Goal: Task Accomplishment & Management: Manage account settings

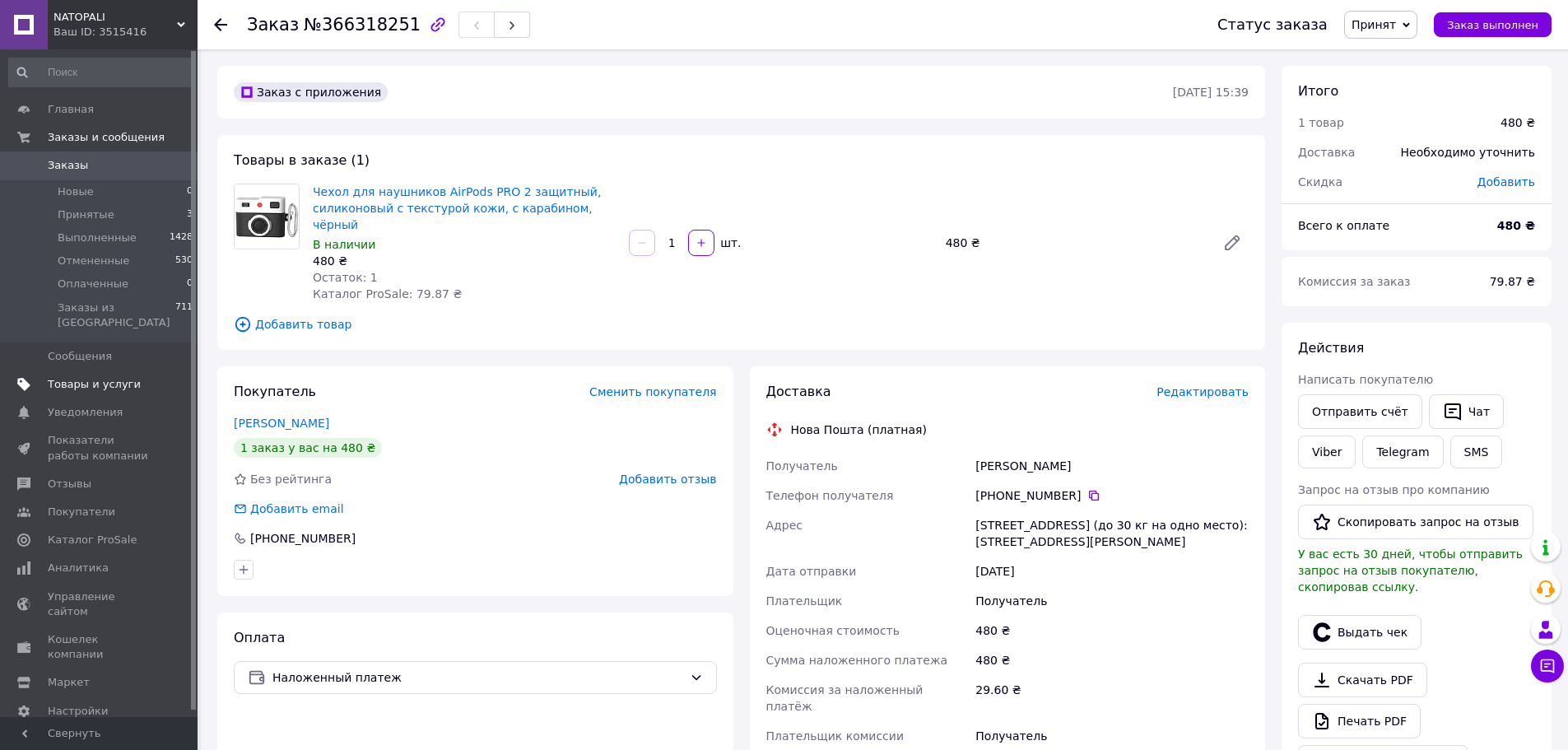
click at [100, 377] on span "Товары и услуги" at bounding box center [94, 385] width 93 height 15
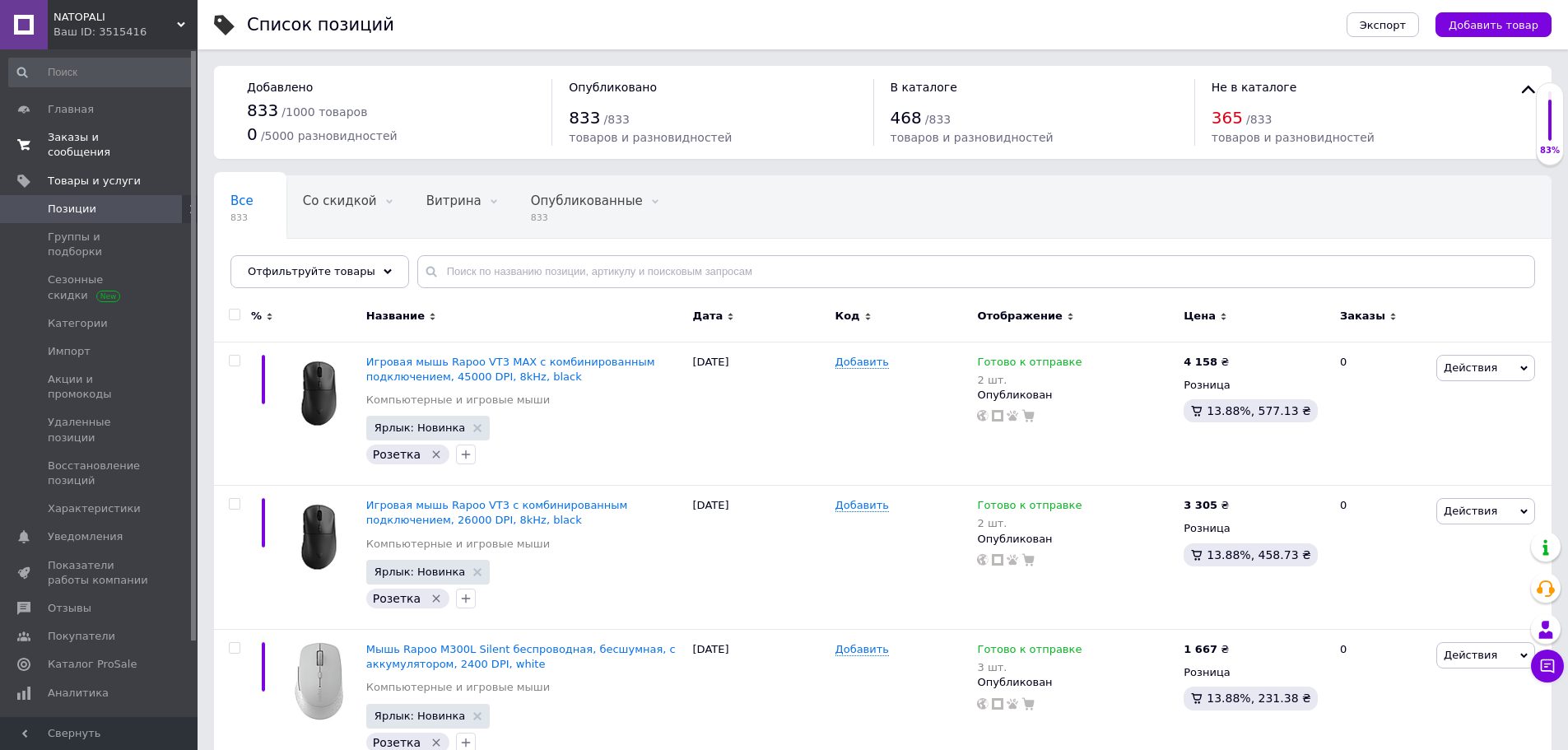
click at [85, 138] on span "Заказы и сообщения" at bounding box center [100, 144] width 104 height 29
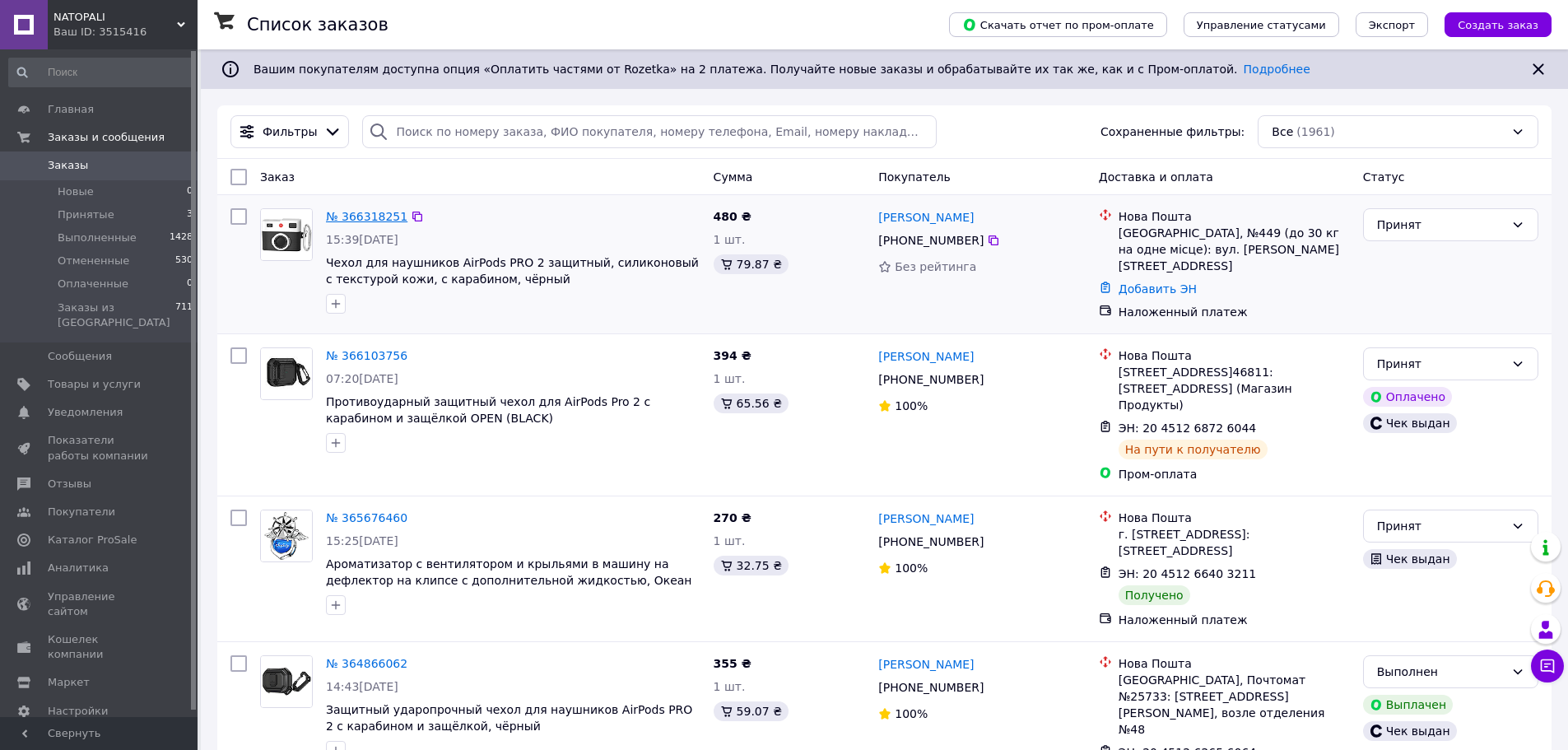
click at [347, 210] on link "№ 366318251" at bounding box center [367, 216] width 82 height 13
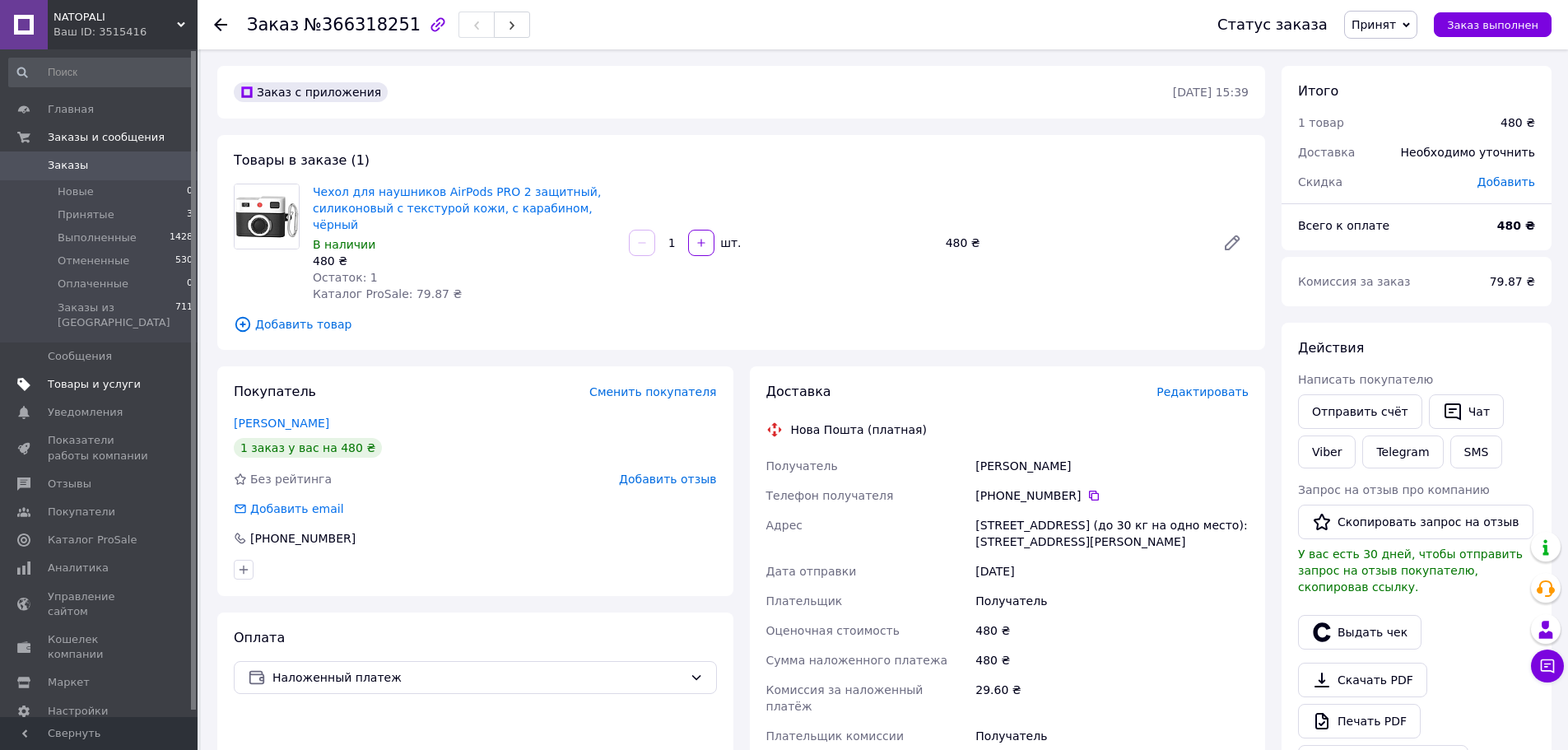
click at [103, 377] on span "Товары и услуги" at bounding box center [94, 385] width 93 height 15
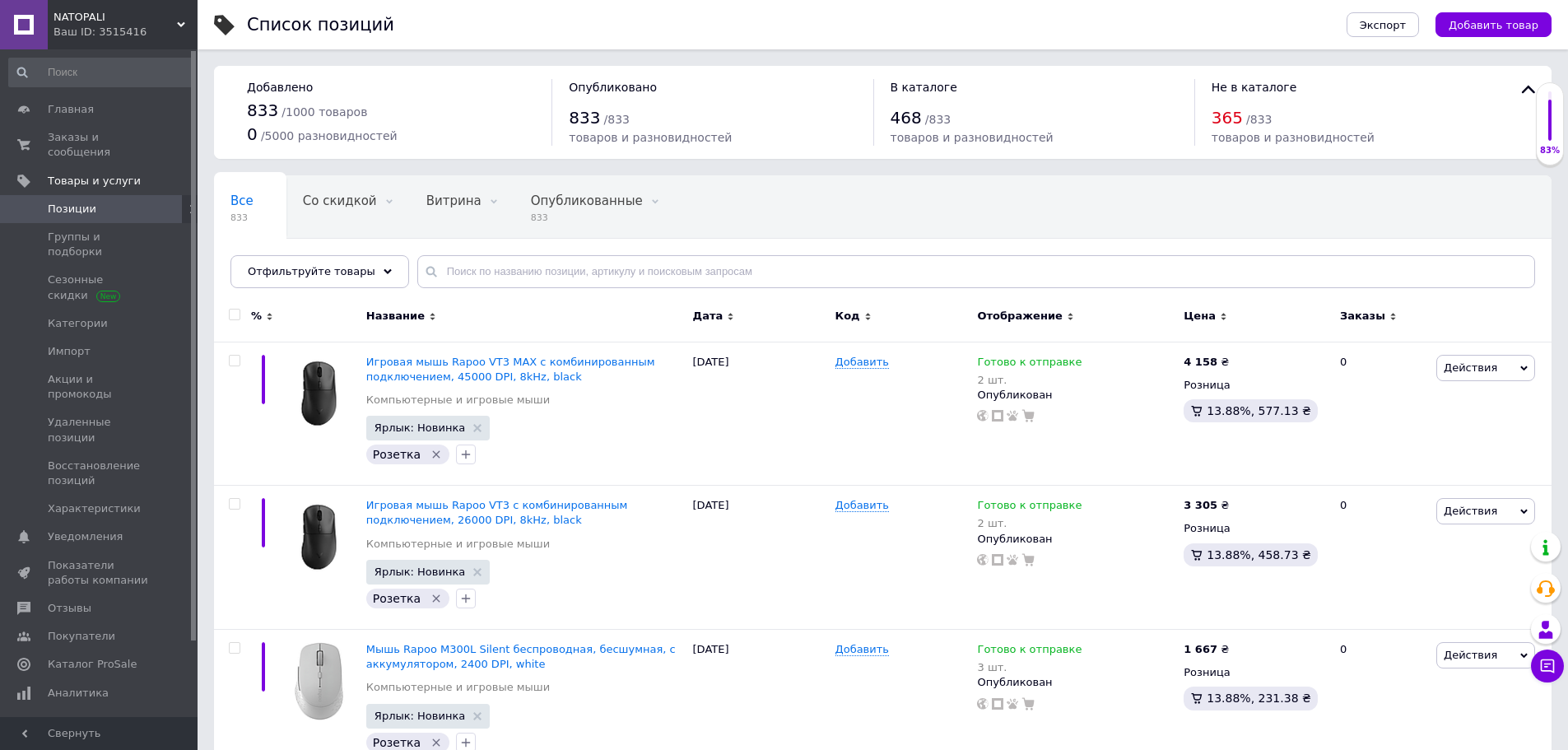
drag, startPoint x: 109, startPoint y: 140, endPoint x: 472, endPoint y: 51, distance: 373.8
click at [109, 139] on span "Заказы и сообщения" at bounding box center [100, 144] width 104 height 29
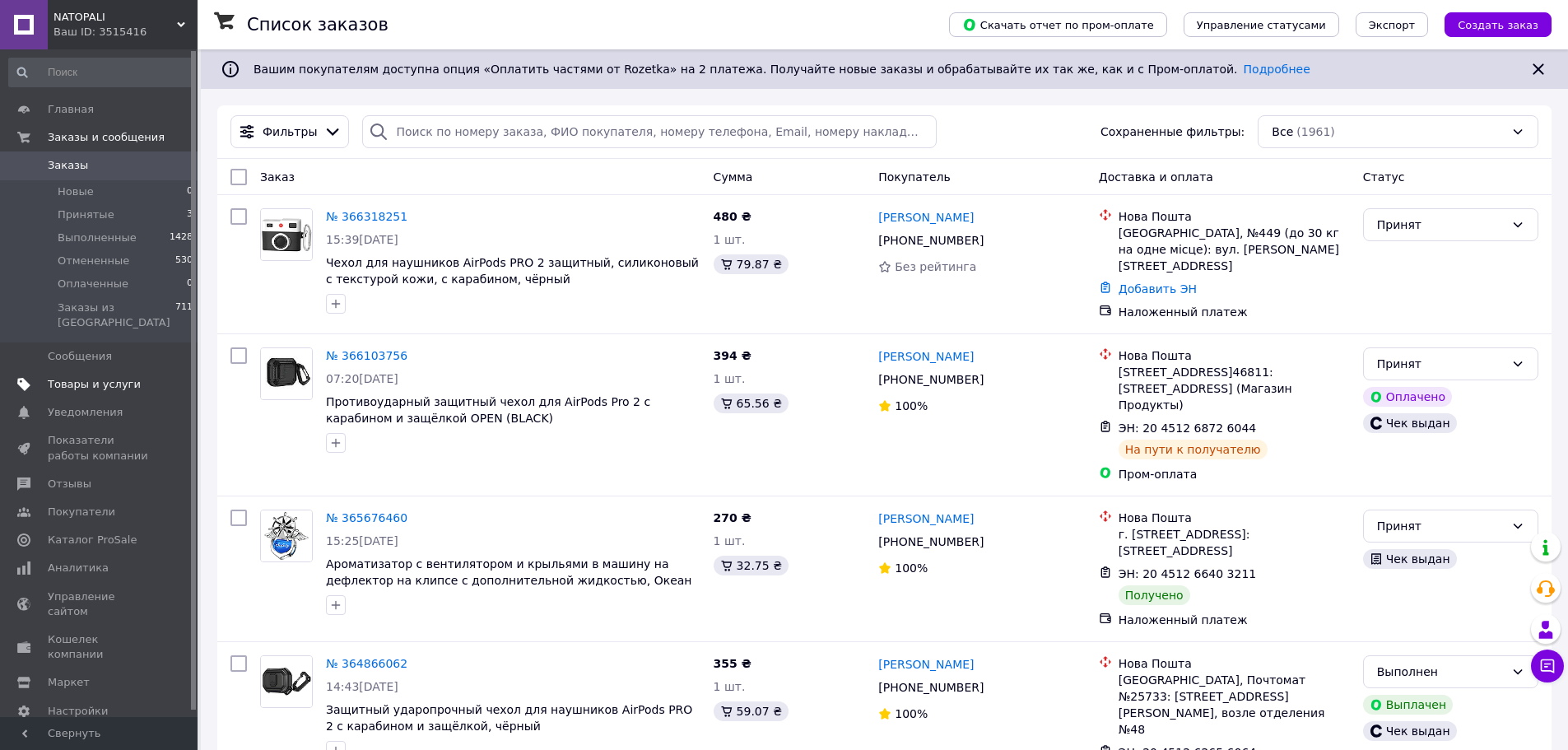
click at [113, 377] on span "Товары и услуги" at bounding box center [94, 385] width 93 height 15
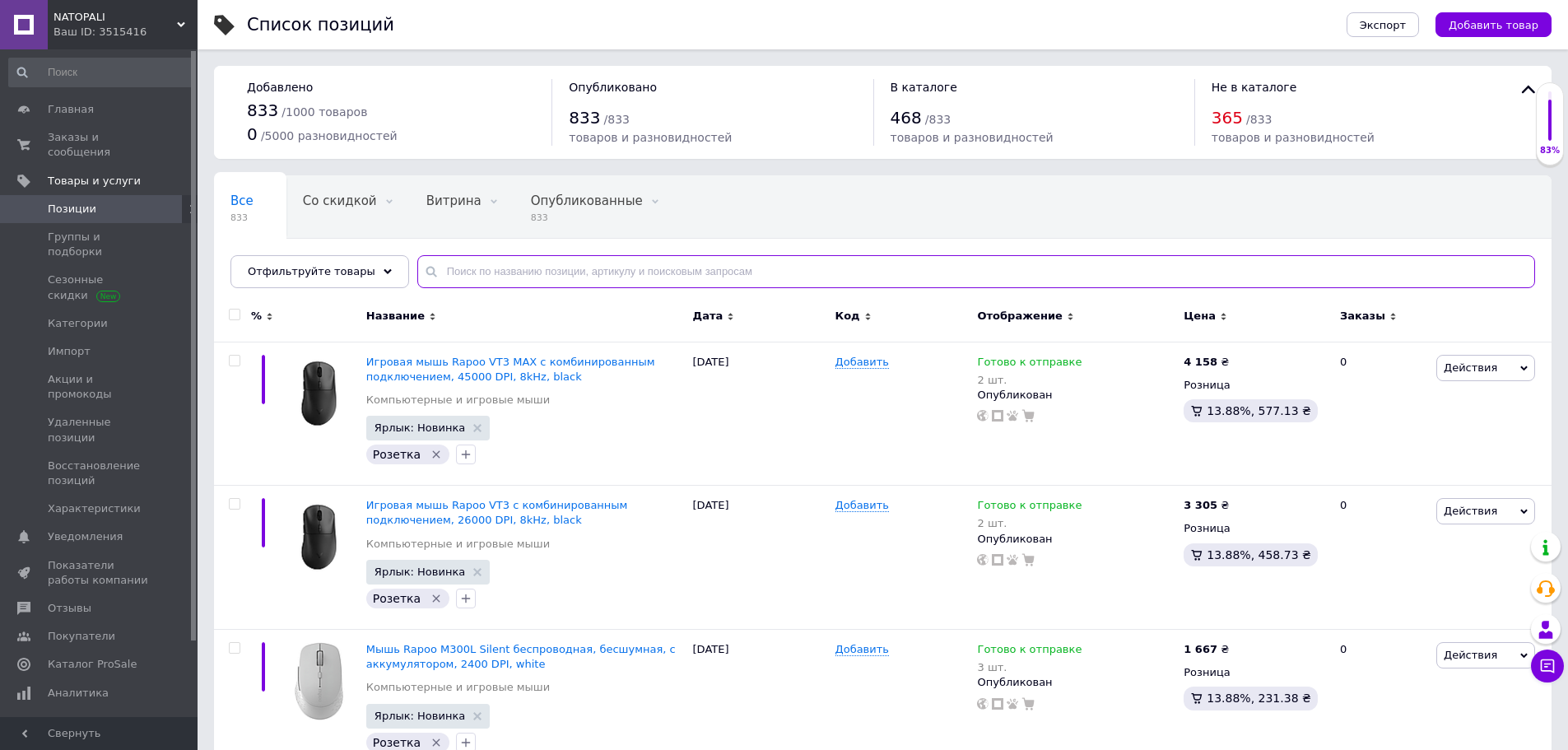
click at [517, 266] on input "text" at bounding box center [975, 271] width 1118 height 33
click at [604, 272] on input "text" at bounding box center [975, 271] width 1118 height 33
paste input "Чохол для навушників AirPods PRO 2 захисний, силіконовий з текстурою шкіри, з к…"
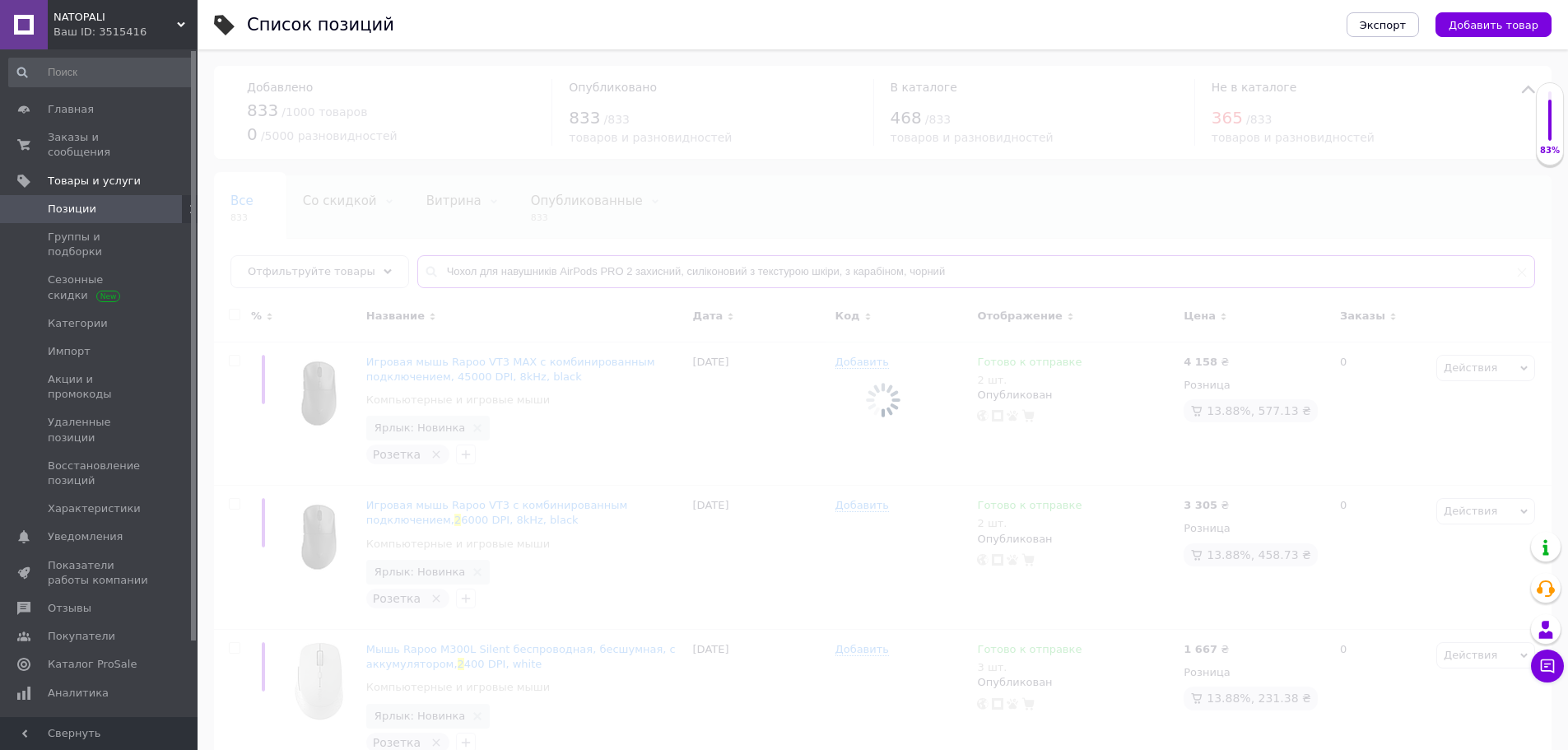
type input "Чохол для навушників AirPods PRO 2 захисний, силіконовий з текстурою шкіри, з к…"
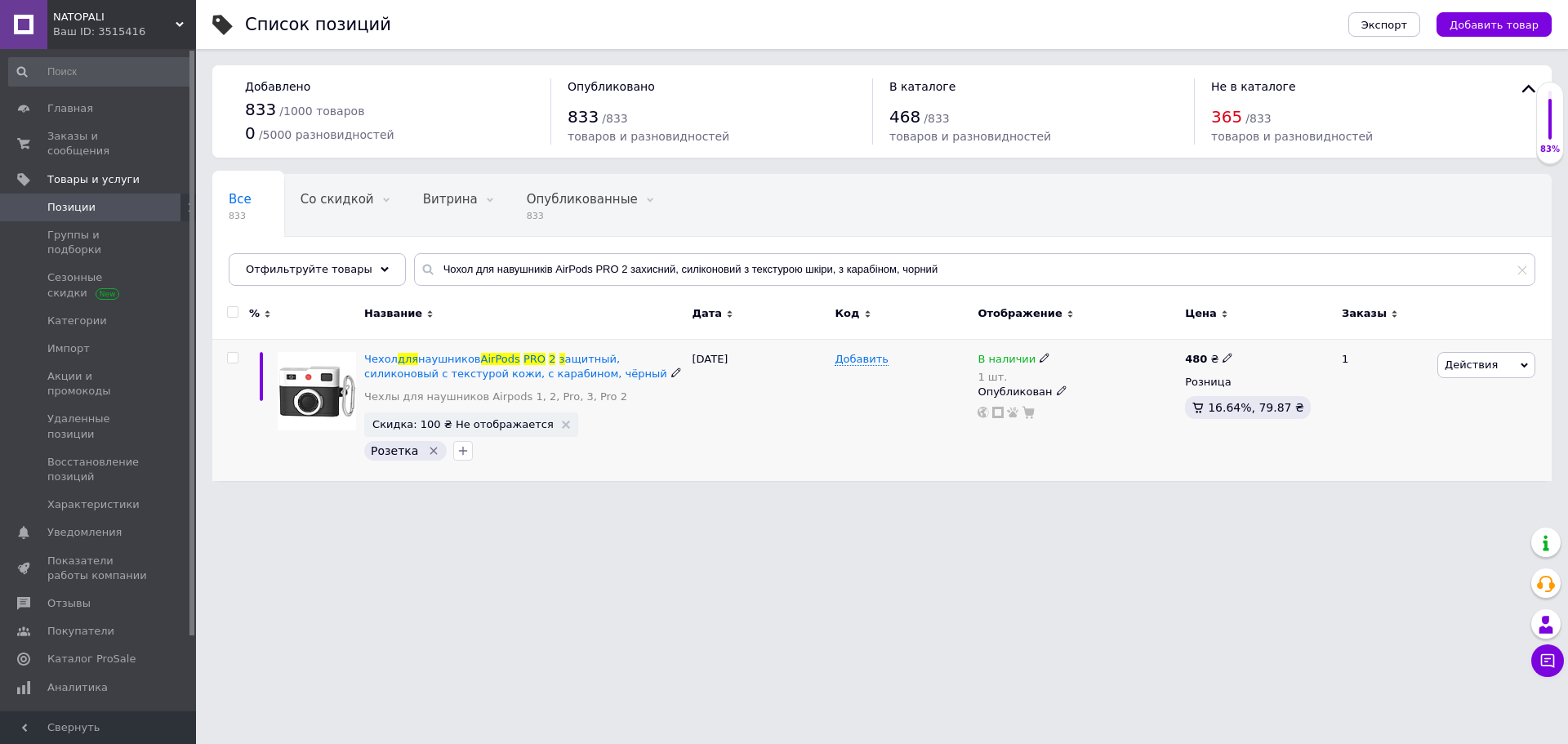
drag, startPoint x: 1033, startPoint y: 355, endPoint x: 1048, endPoint y: 377, distance: 26.6
click at [1039, 356] on icon at bounding box center [1044, 357] width 9 height 9
click at [1081, 433] on li "Готово к отправке" at bounding box center [1135, 425] width 155 height 23
drag, startPoint x: 839, startPoint y: 435, endPoint x: 821, endPoint y: 428, distance: 19.3
click at [836, 433] on div "Добавить" at bounding box center [902, 409] width 143 height 142
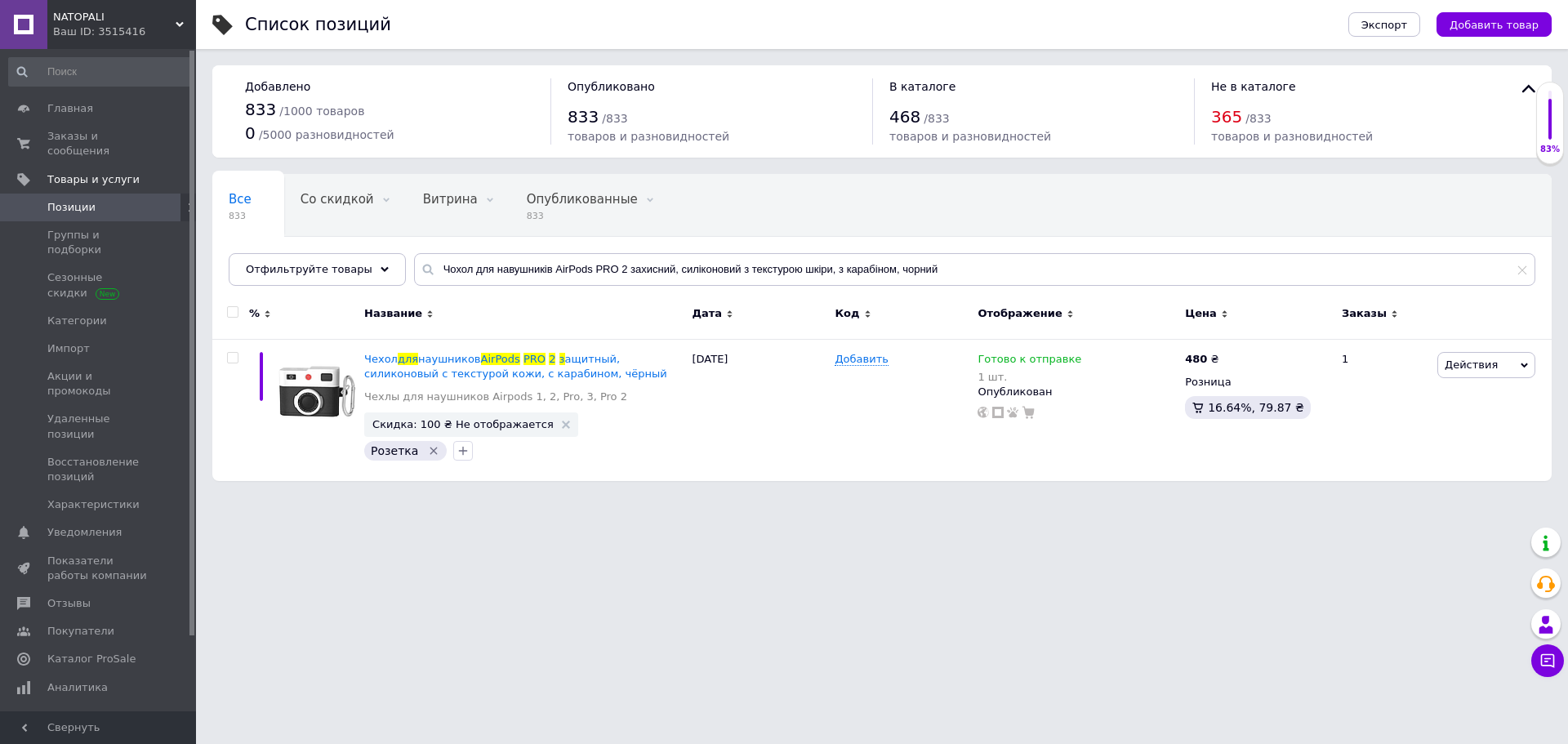
click at [816, 498] on html "NATOPALI Ваш ID: 3515416 Сайт NATOPALI Кабинет покупателя Проверить состояние с…" at bounding box center [784, 248] width 1568 height 498
click at [166, 21] on span "NATOPALI" at bounding box center [114, 17] width 122 height 15
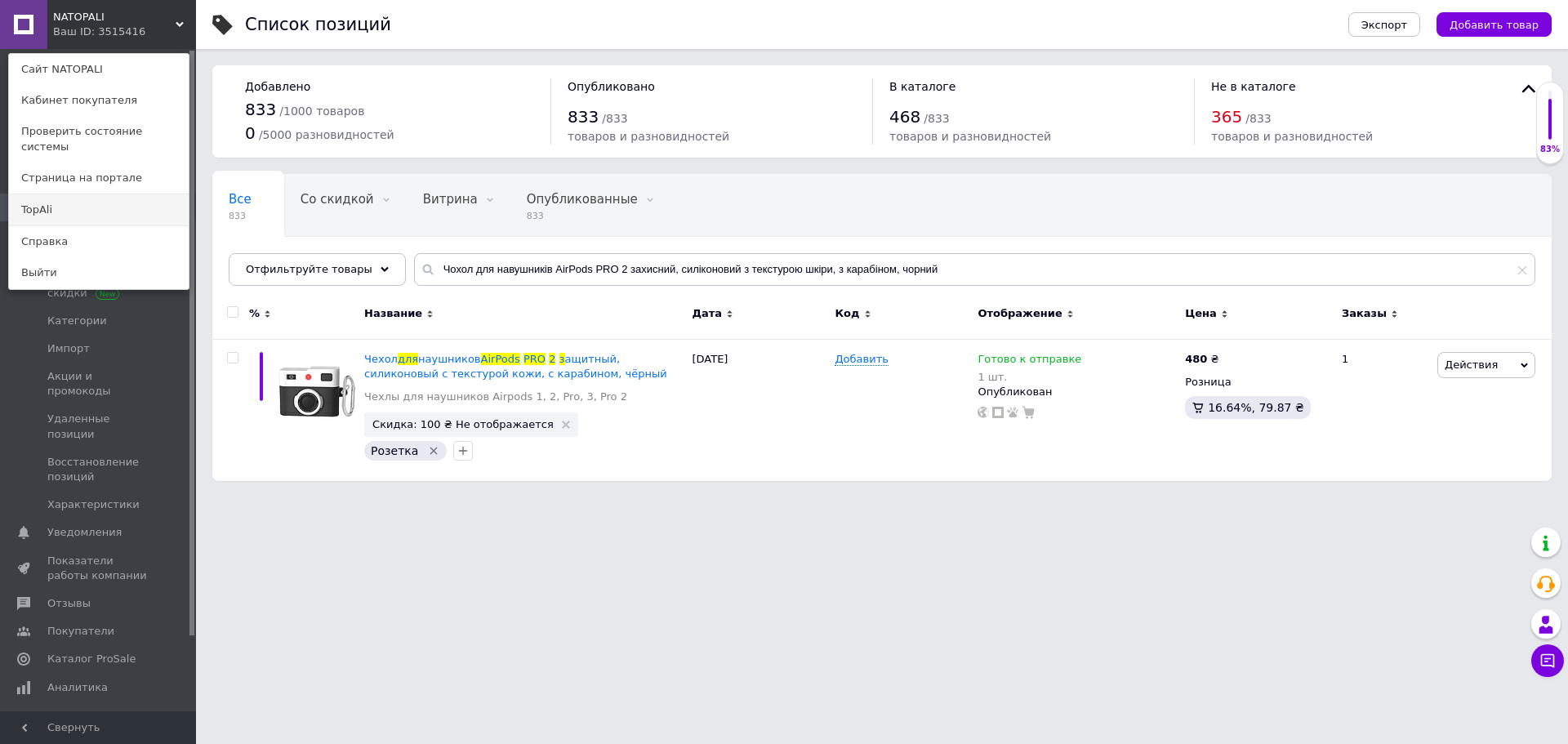
click at [87, 200] on link "TopAli" at bounding box center [99, 210] width 180 height 31
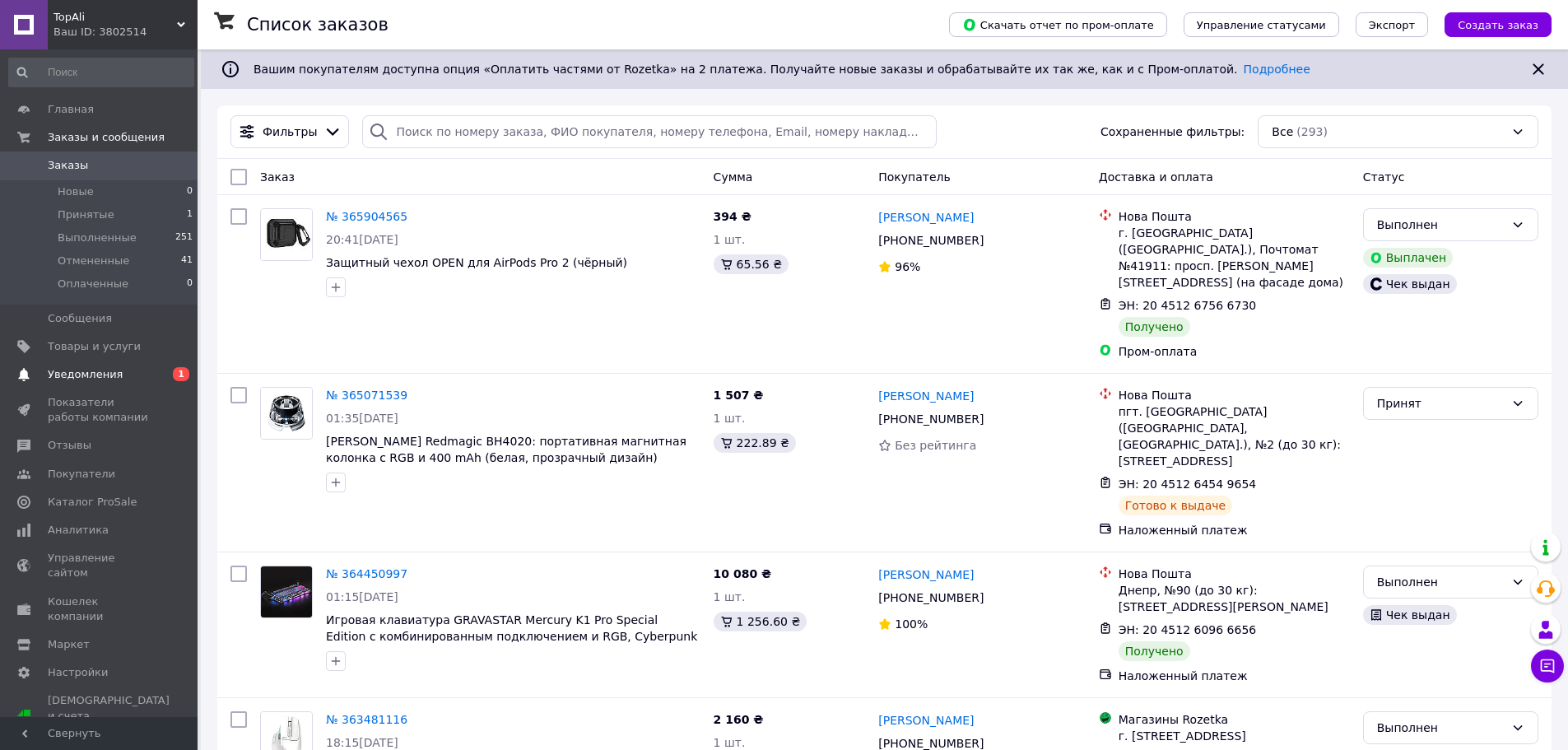
click at [112, 380] on span "Уведомления" at bounding box center [84, 375] width 75 height 15
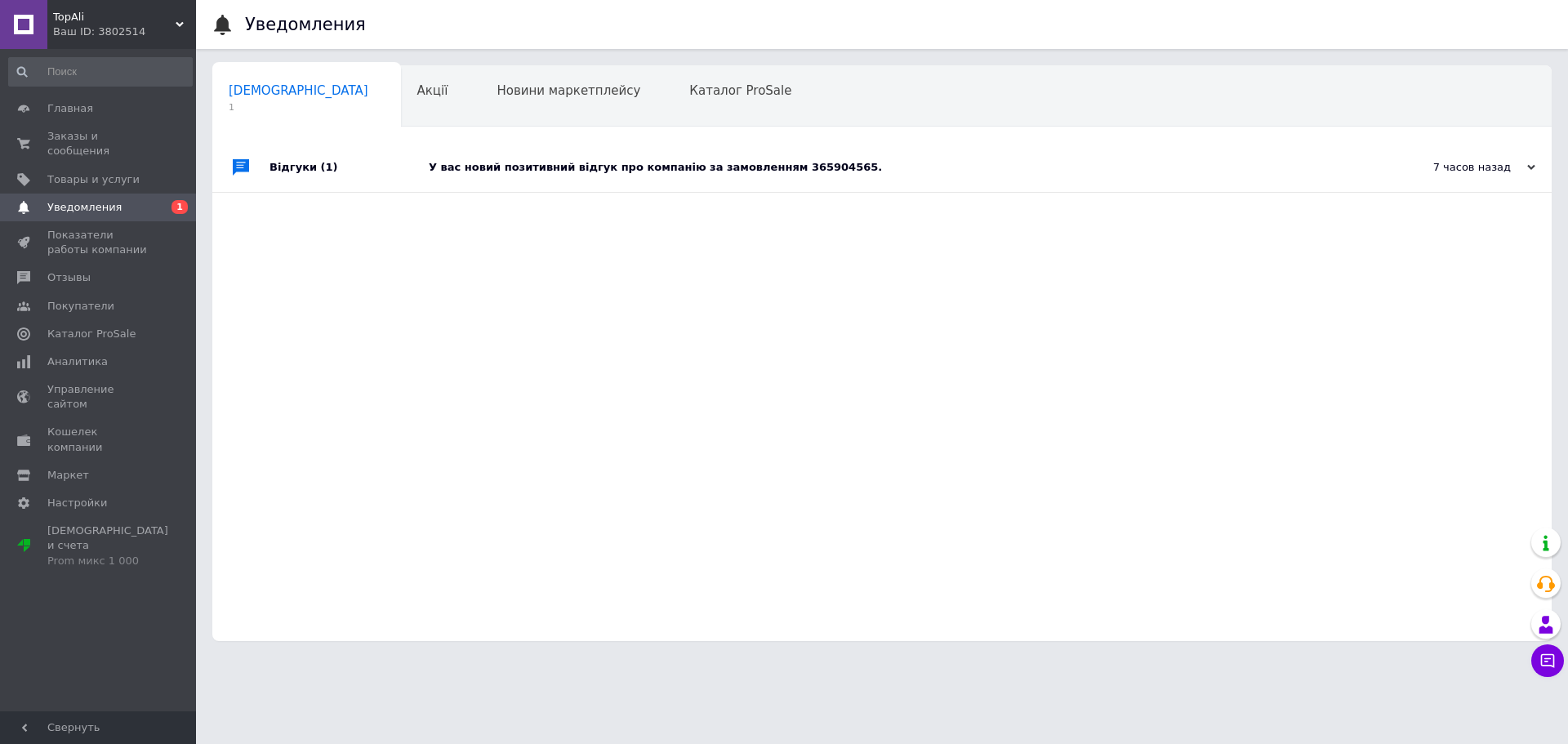
click at [541, 174] on div "У вас новий позитивний відгук про компанію за замовленням 365904565." at bounding box center [900, 167] width 943 height 15
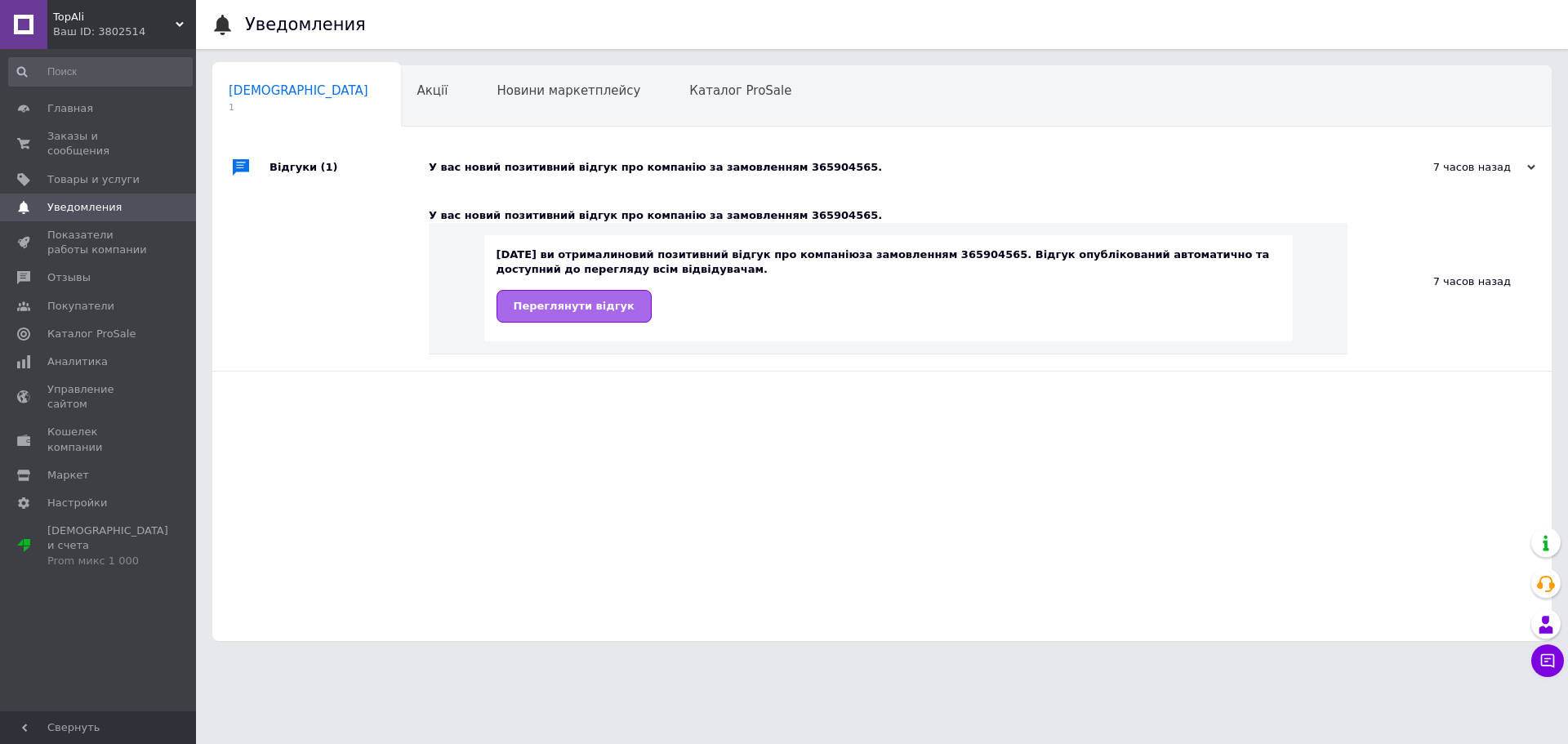
click at [529, 301] on span "Переглянути відгук" at bounding box center [574, 306] width 121 height 12
click at [401, 103] on div "Акції 0" at bounding box center [440, 97] width 80 height 62
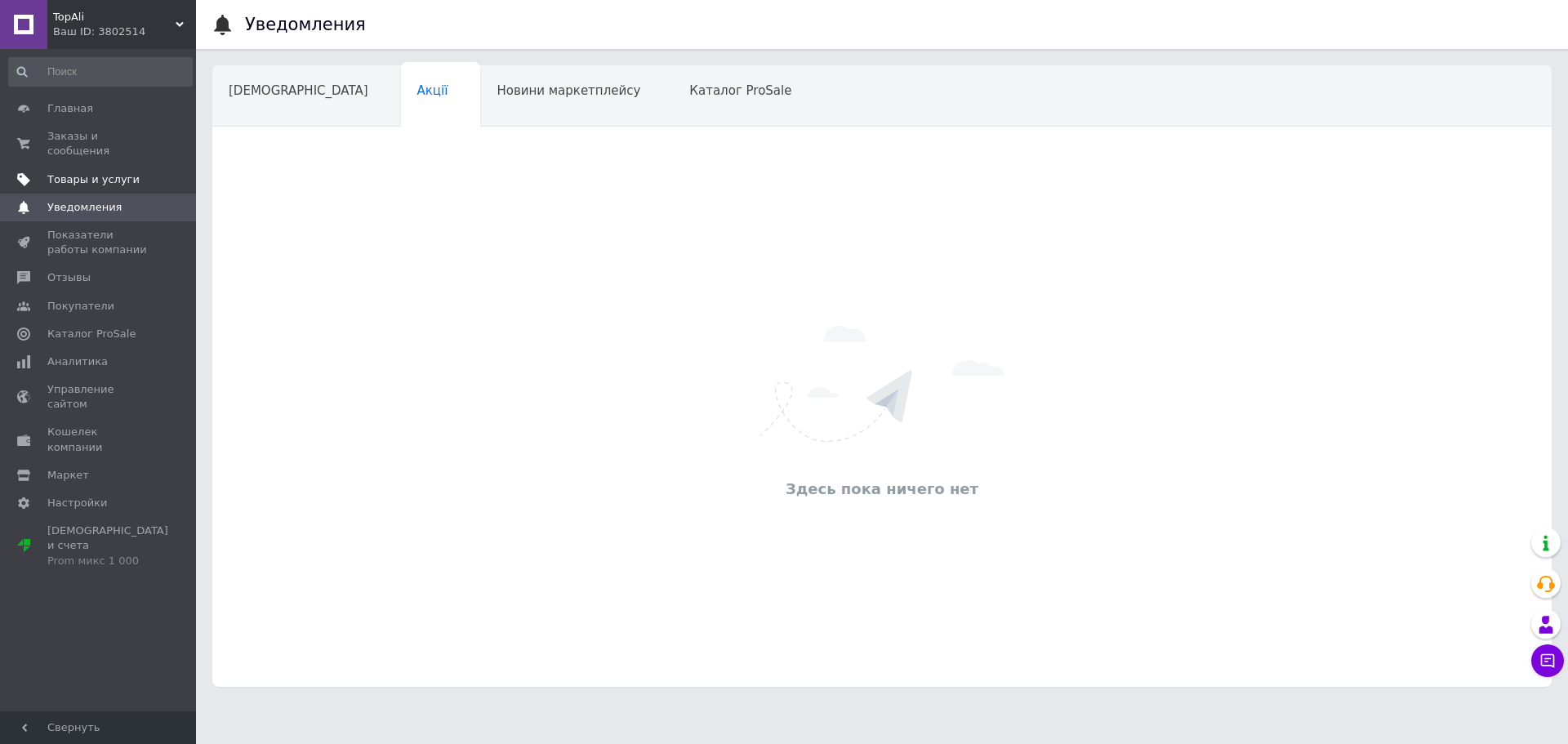
click at [115, 172] on span "Товары и услуги" at bounding box center [93, 180] width 92 height 15
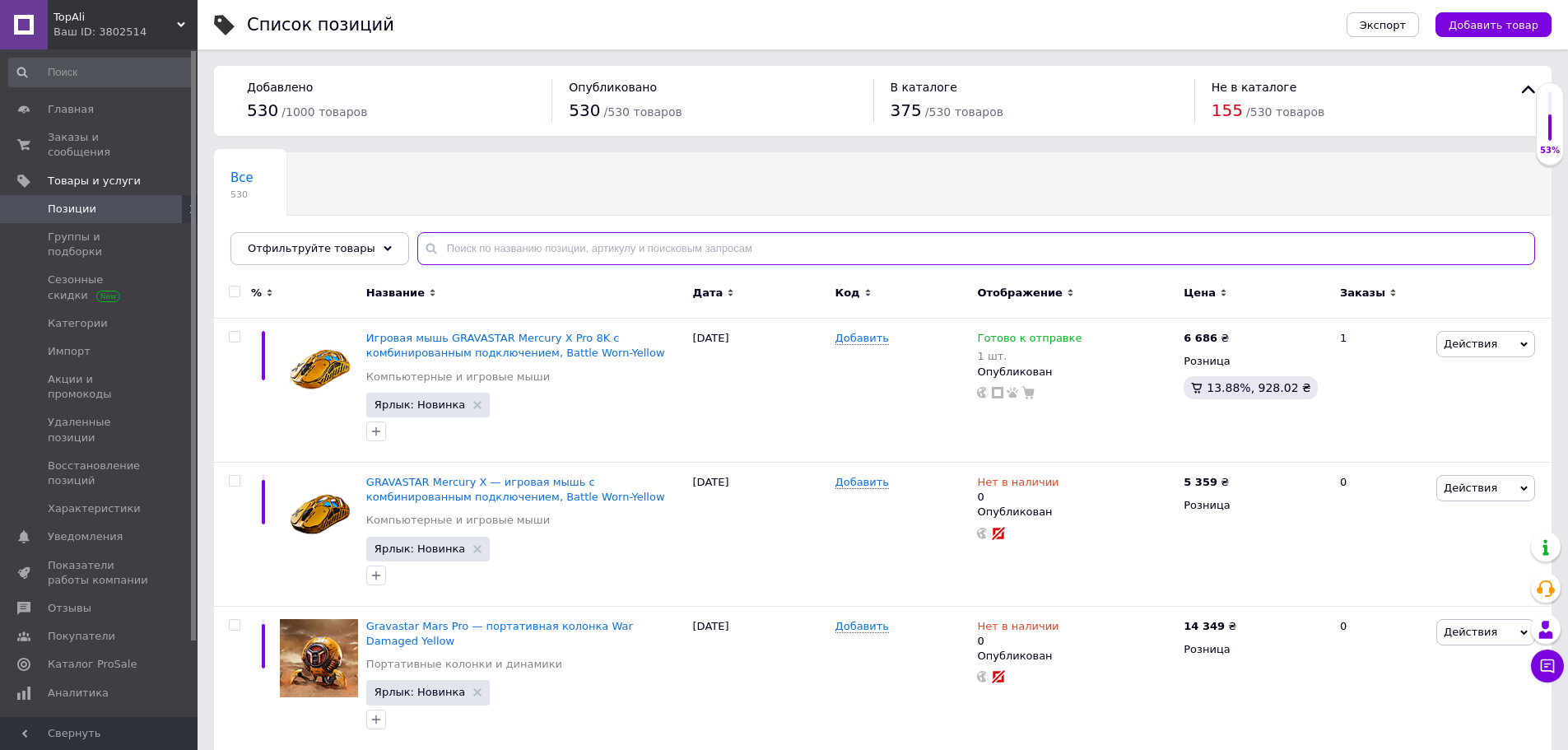
click at [520, 247] on input "text" at bounding box center [975, 248] width 1118 height 33
paste input "Чохол для навушників AirPods PRO 2 захисний, силіконовий з текстурою шкіри, з к…"
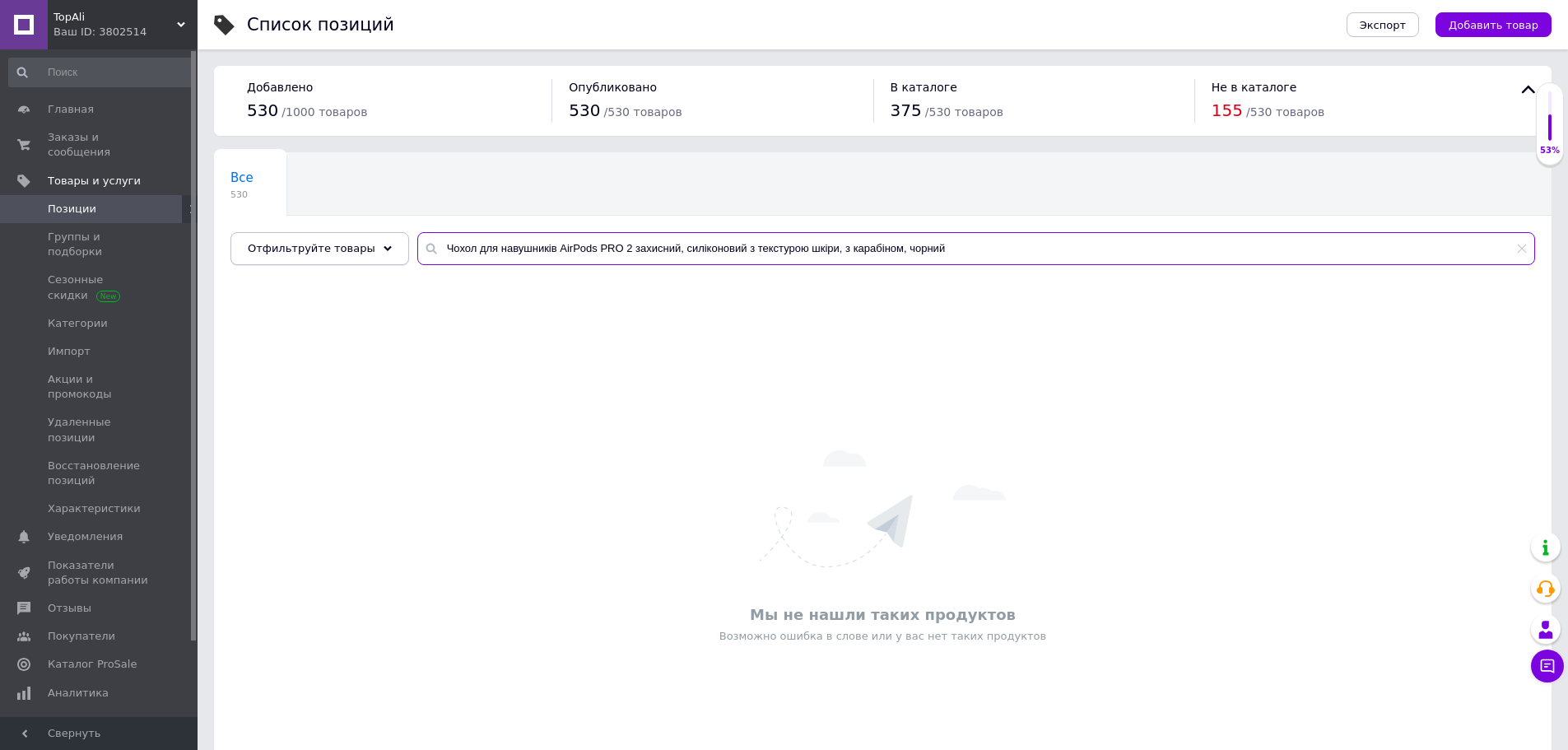
drag, startPoint x: 540, startPoint y: 247, endPoint x: 354, endPoint y: 253, distance: 186.1
click at [354, 254] on div "Отфильтруйте товары Чохол для навушників AirPods PRO 2 захисний, силіконовий з …" at bounding box center [883, 248] width 1304 height 33
drag, startPoint x: 712, startPoint y: 255, endPoint x: 924, endPoint y: 258, distance: 212.0
click at [924, 257] on input "AirPods PRO 2 захисний, силіконовий з текстурою шкіри, з карабіном, чорний" at bounding box center [975, 248] width 1118 height 33
drag, startPoint x: 614, startPoint y: 247, endPoint x: 315, endPoint y: 227, distance: 299.7
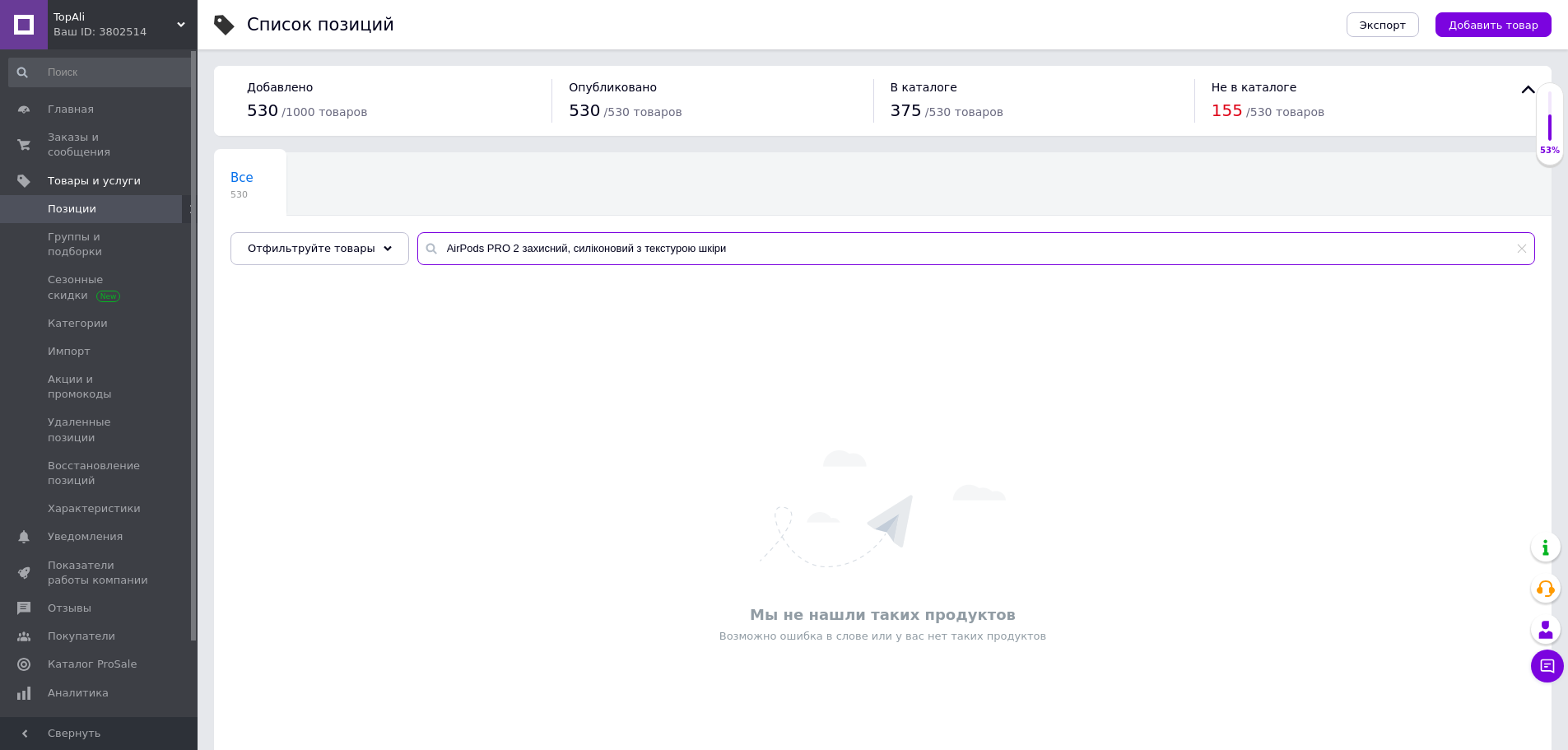
click at [316, 228] on div "Все 530 Ok Отфильтровано... Сохранить Мы ничего не нашли Возможно, ошибка в сло…" at bounding box center [883, 209] width 1338 height 113
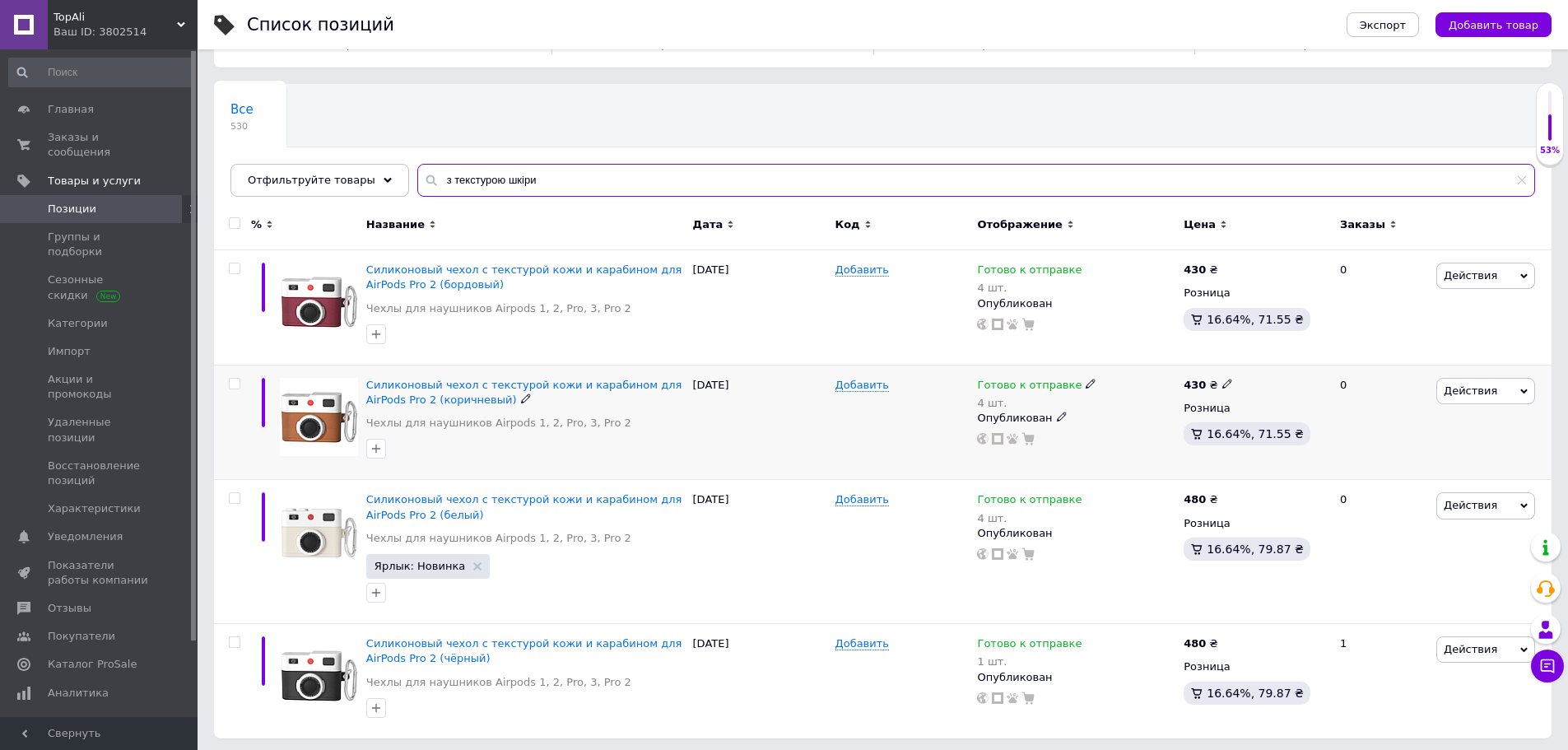
scroll to position [73, 0]
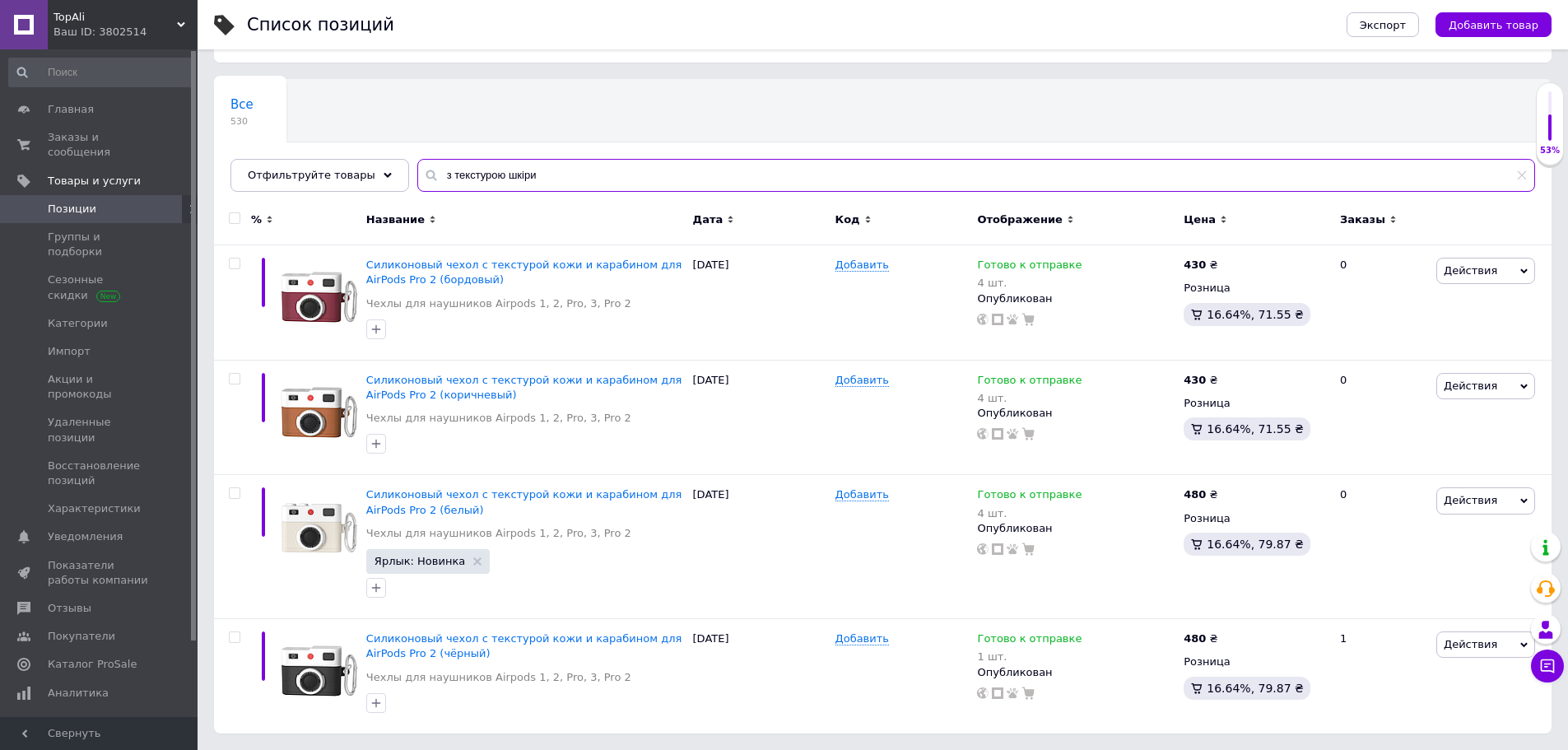
type input "з текстурою шкіри"
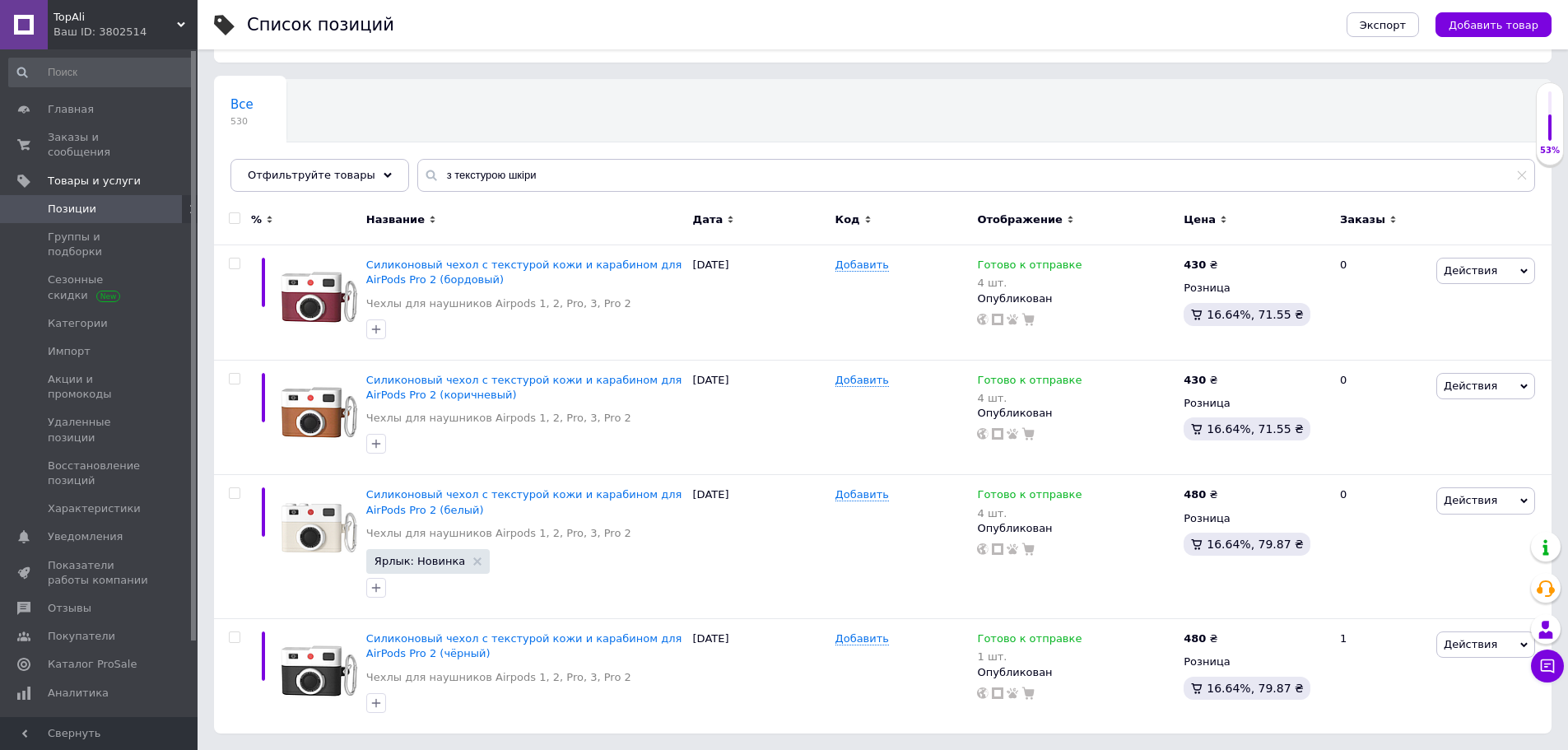
click at [172, 23] on span "TopAli" at bounding box center [115, 17] width 123 height 15
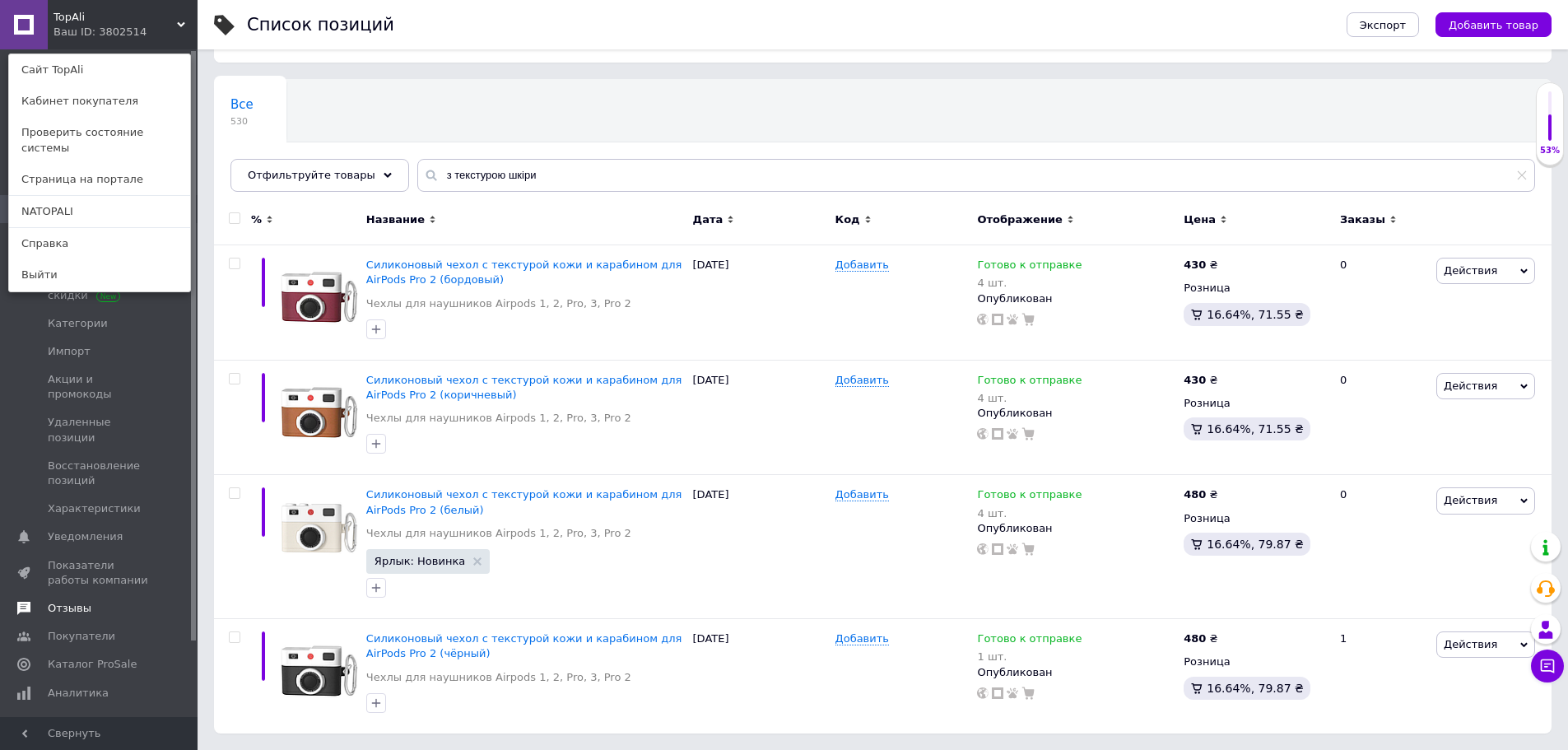
click at [96, 601] on span "Отзывы" at bounding box center [100, 609] width 104 height 15
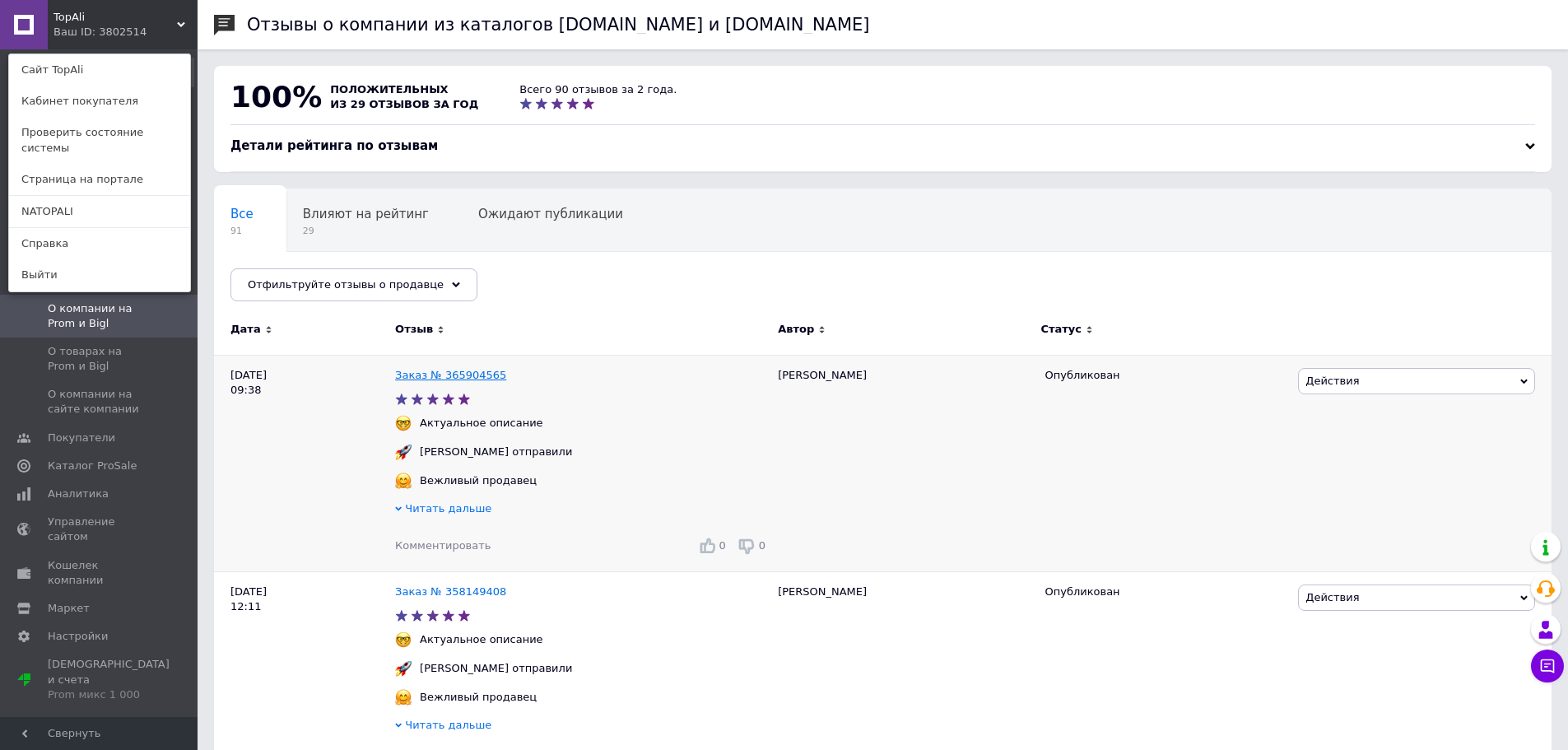
click at [468, 372] on link "Заказ № 365904565" at bounding box center [450, 375] width 111 height 12
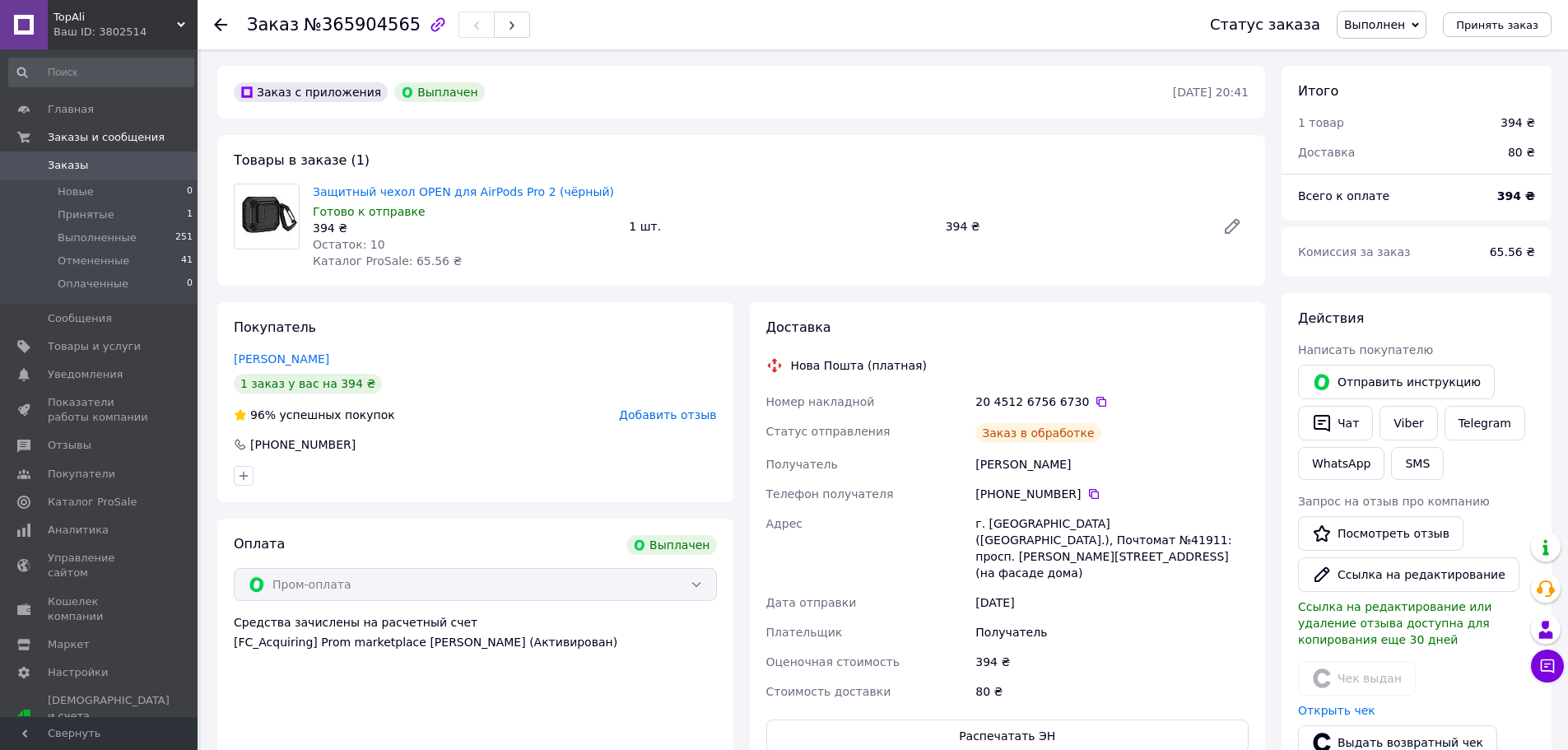
scroll to position [79, 0]
click at [107, 442] on span "Отзывы" at bounding box center [100, 446] width 104 height 15
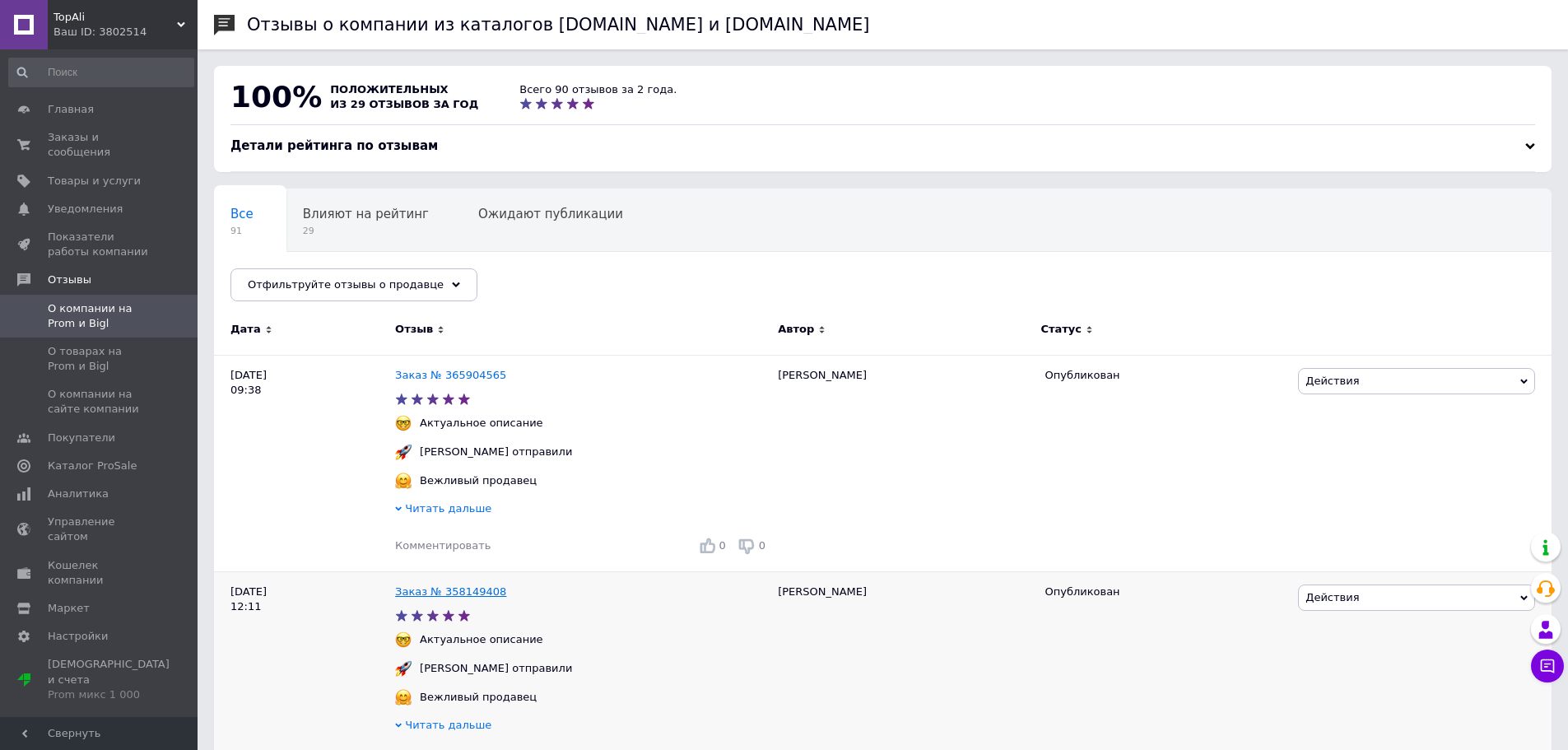
click at [453, 592] on link "Заказ № 358149408" at bounding box center [450, 591] width 111 height 12
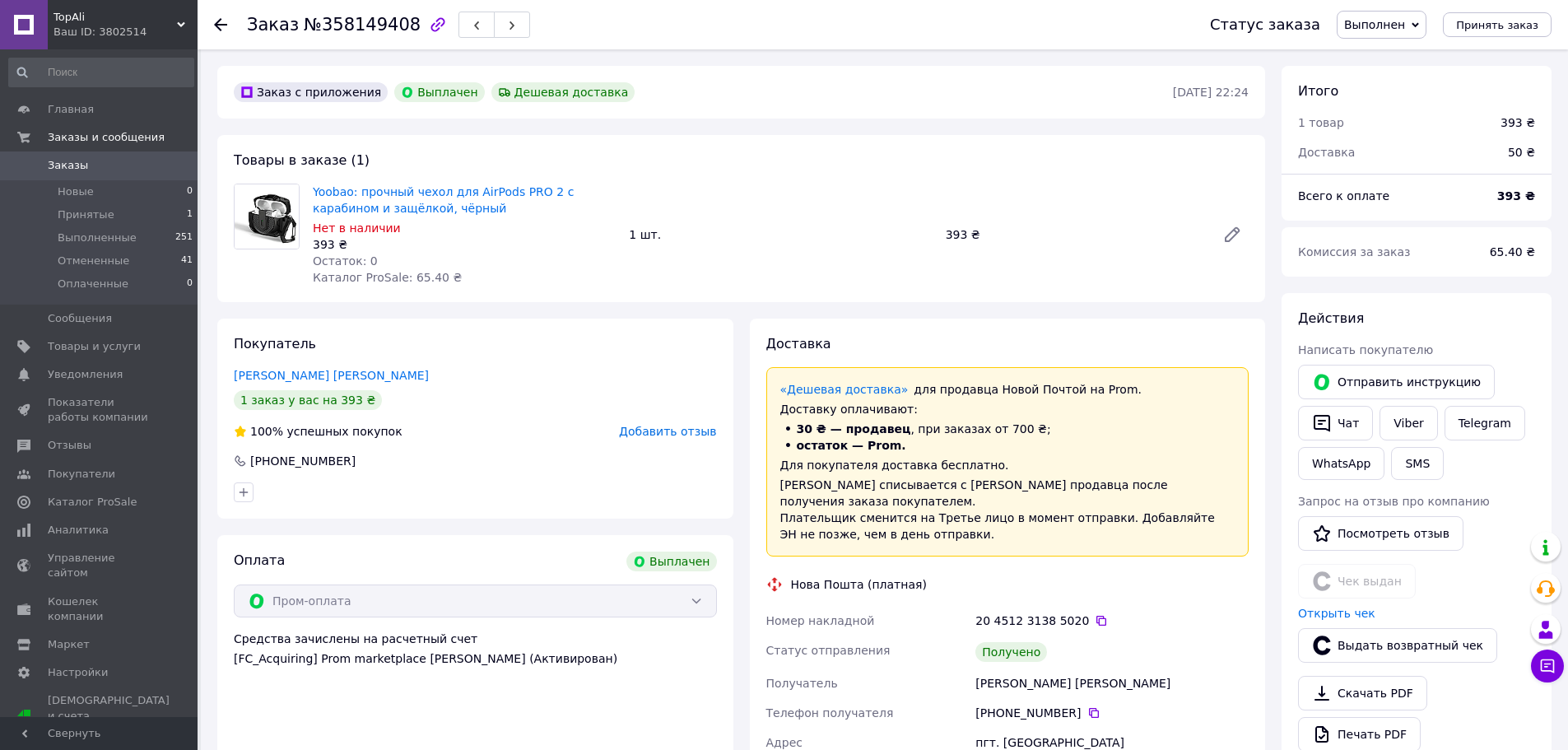
click at [170, 13] on span "TopAli" at bounding box center [115, 17] width 123 height 15
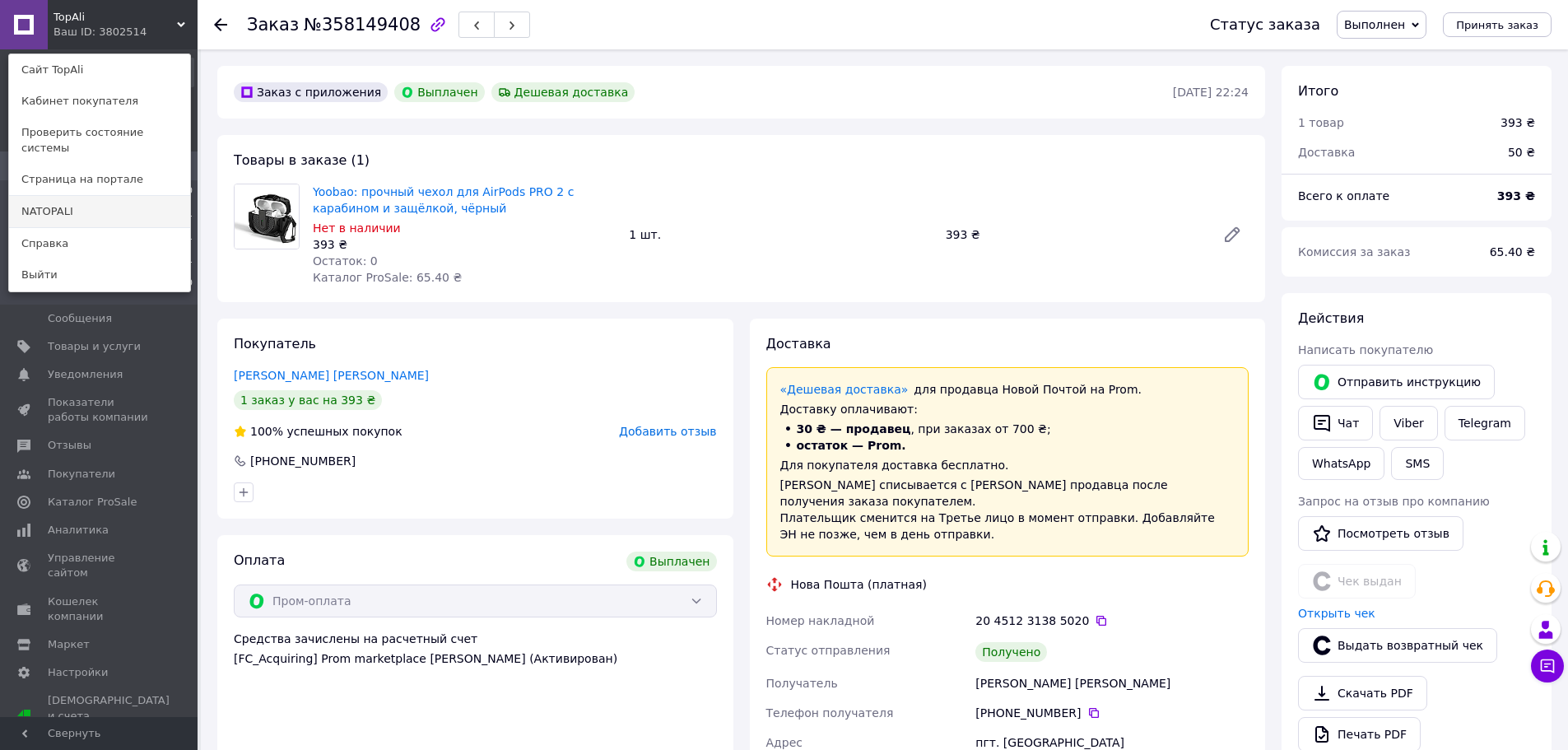
click at [89, 196] on link "NATOPALI" at bounding box center [100, 211] width 181 height 31
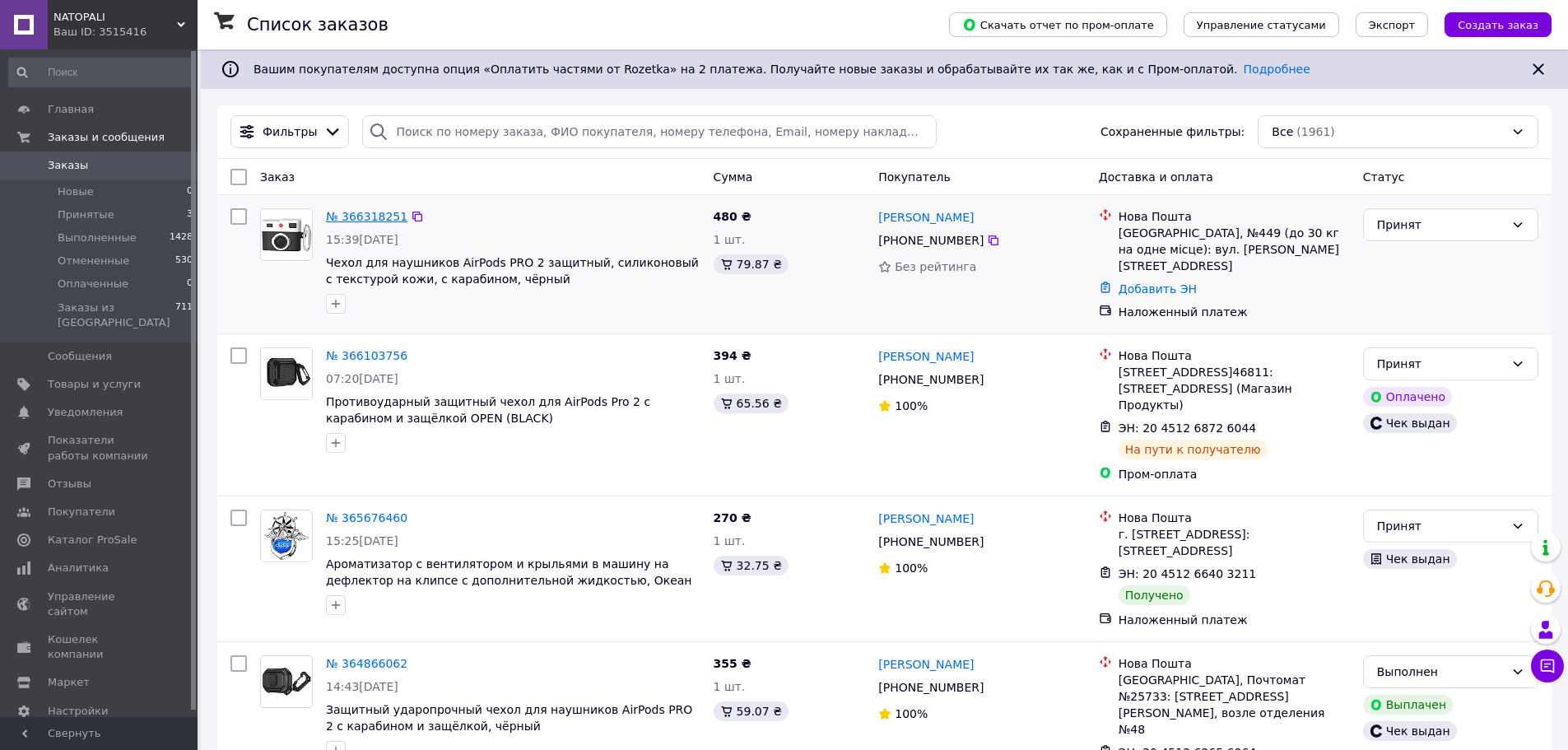
click at [363, 213] on link "№ 366318251" at bounding box center [367, 216] width 82 height 13
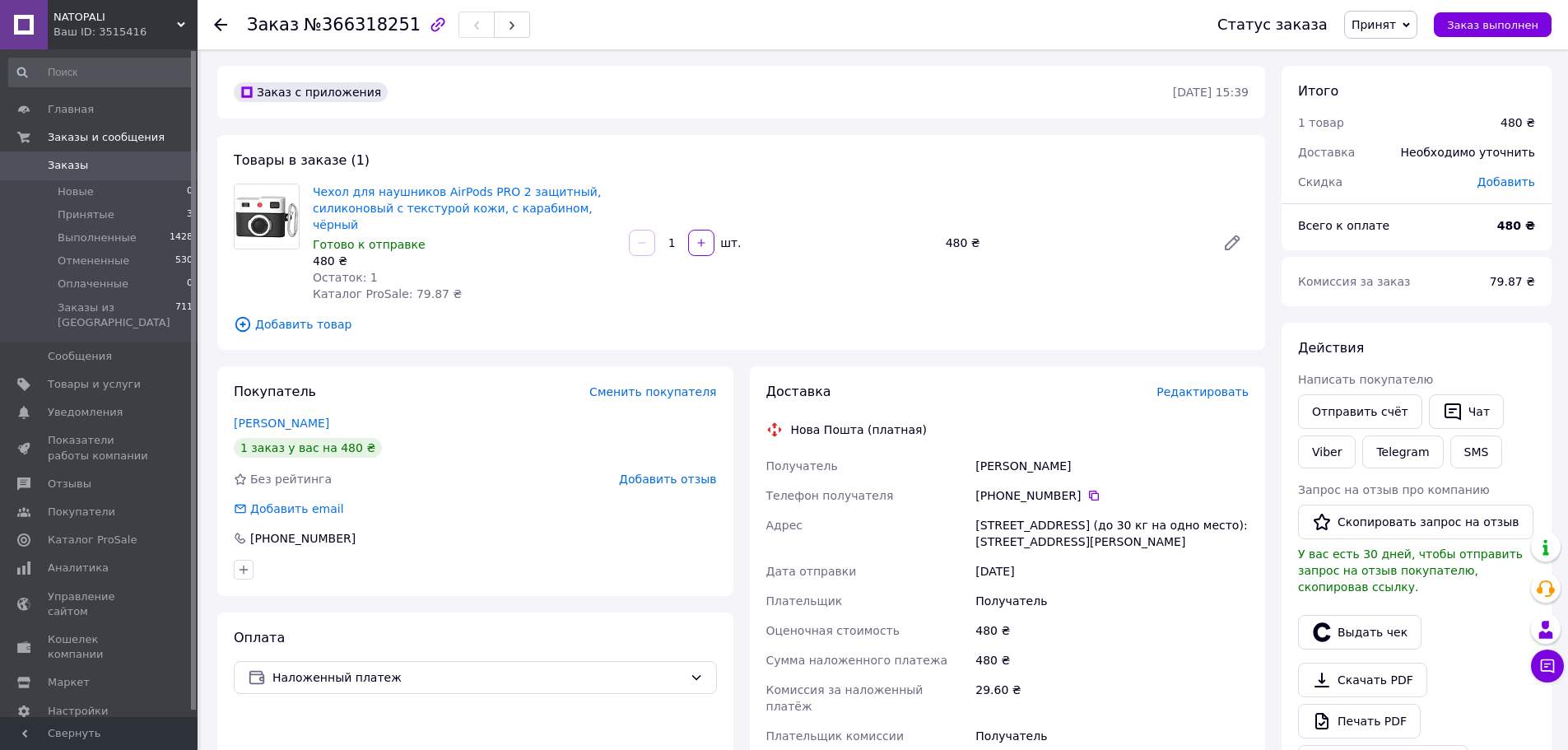
click at [1209, 385] on span "Редактировать" at bounding box center [1202, 392] width 92 height 13
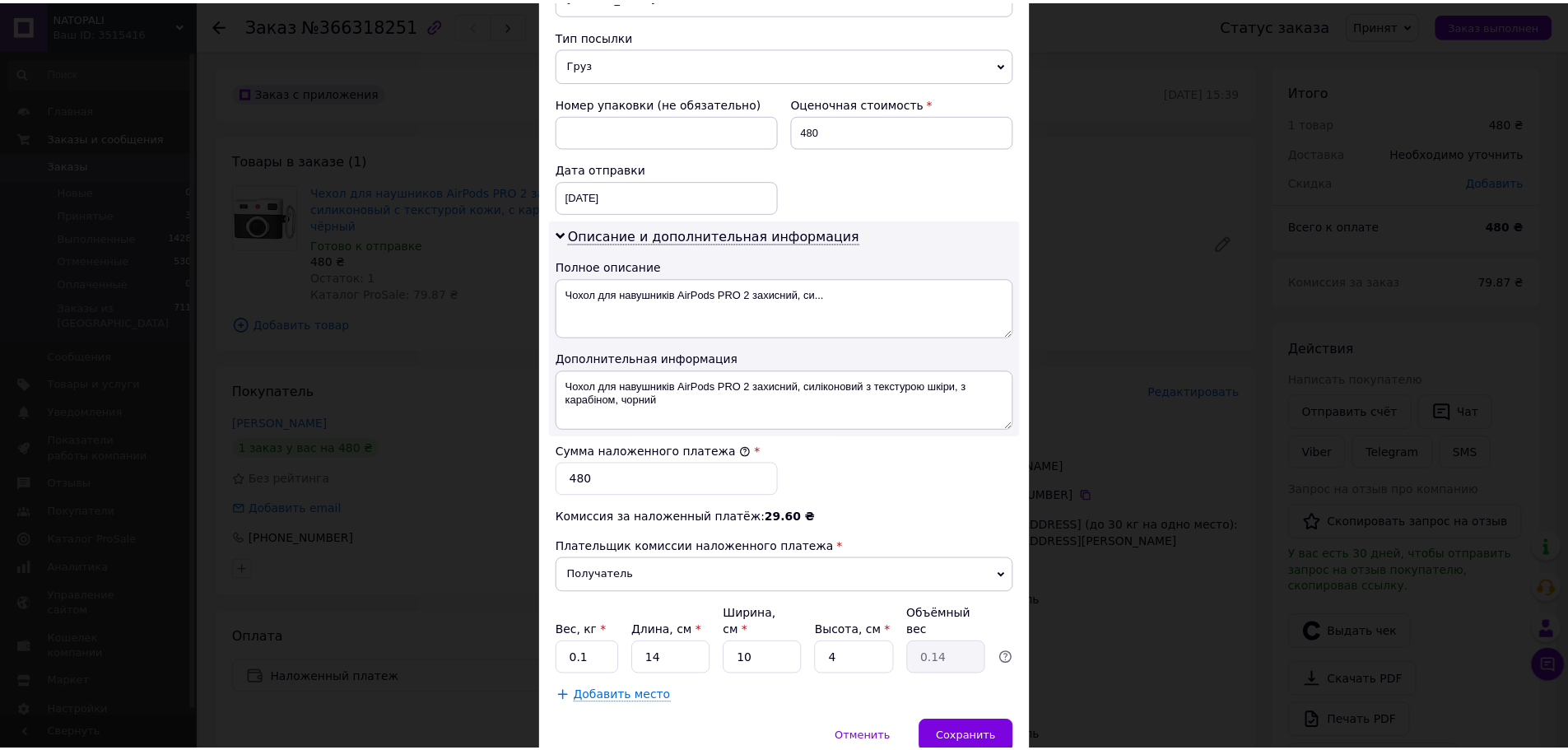
scroll to position [691, 0]
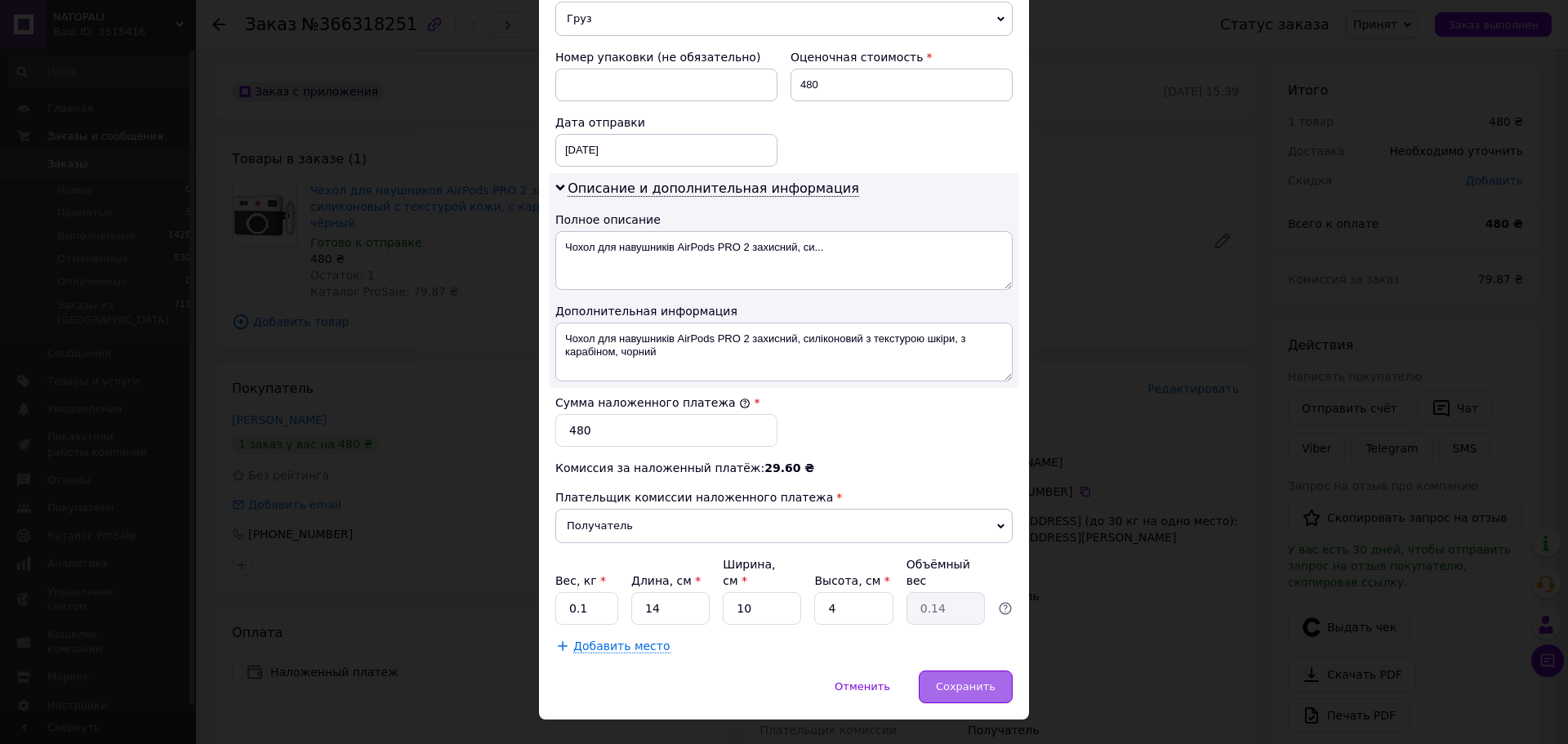
click at [958, 680] on span "Сохранить" at bounding box center [965, 686] width 59 height 12
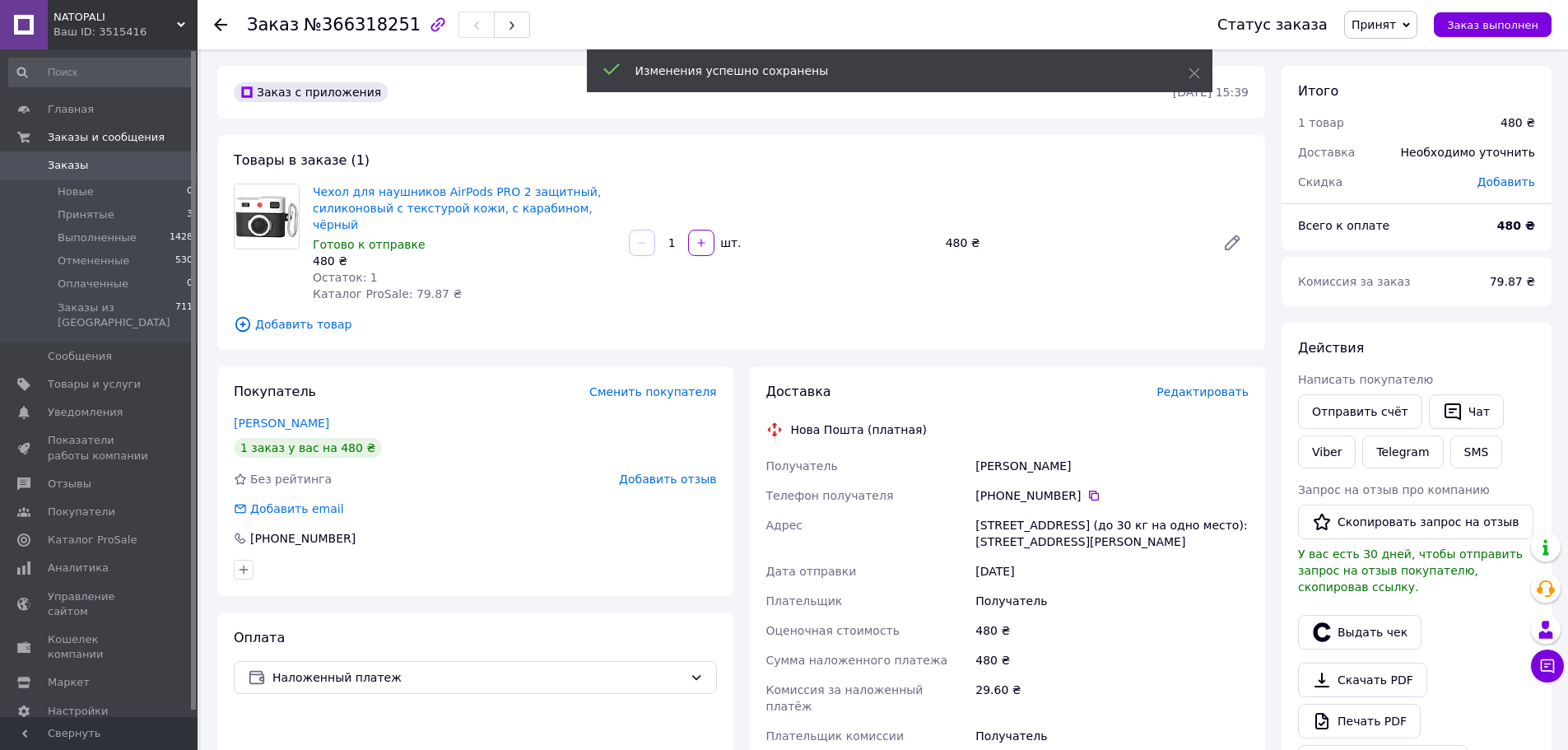
scroll to position [165, 0]
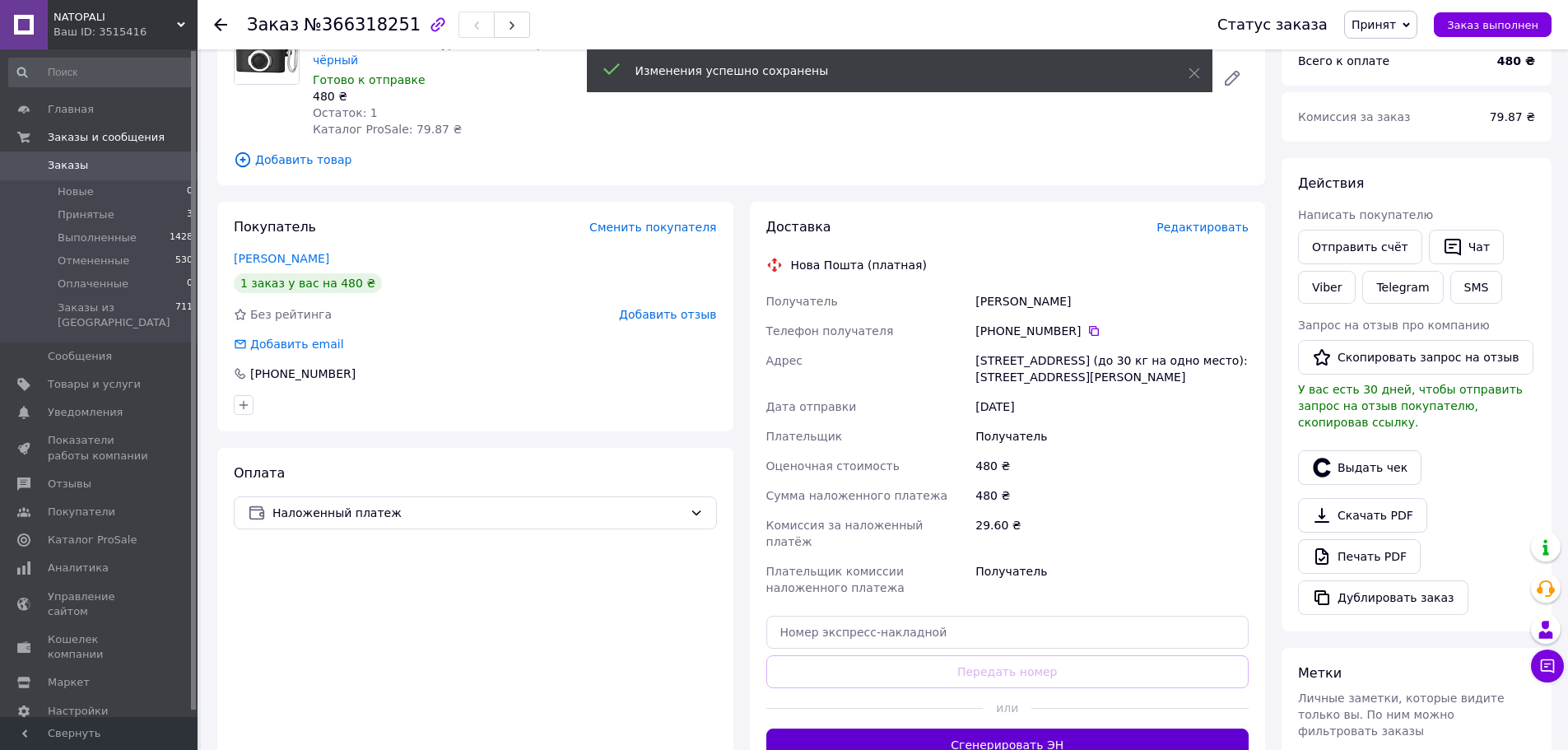
click at [1010, 728] on button "Сгенерировать ЭН" at bounding box center [1008, 744] width 483 height 33
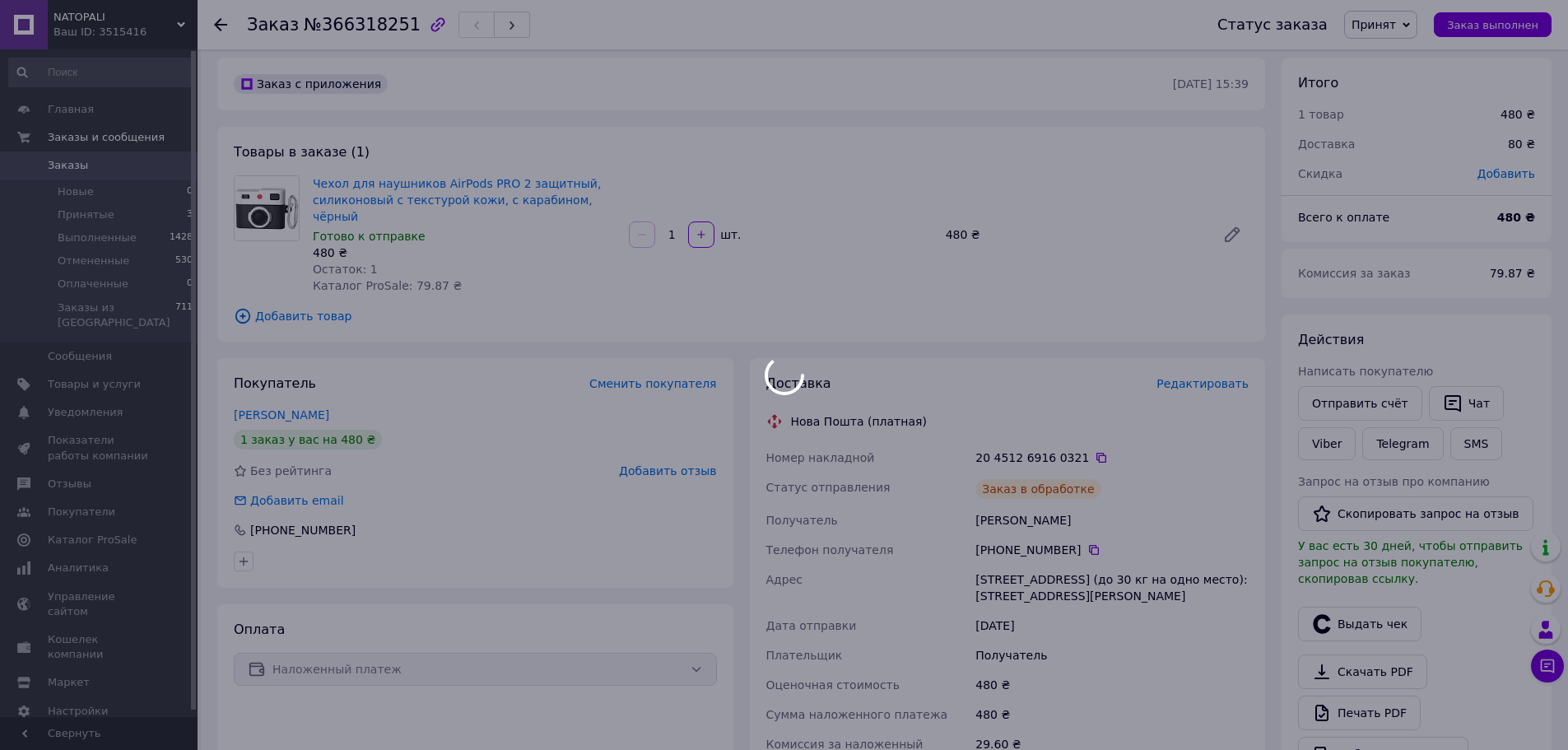
scroll to position [0, 0]
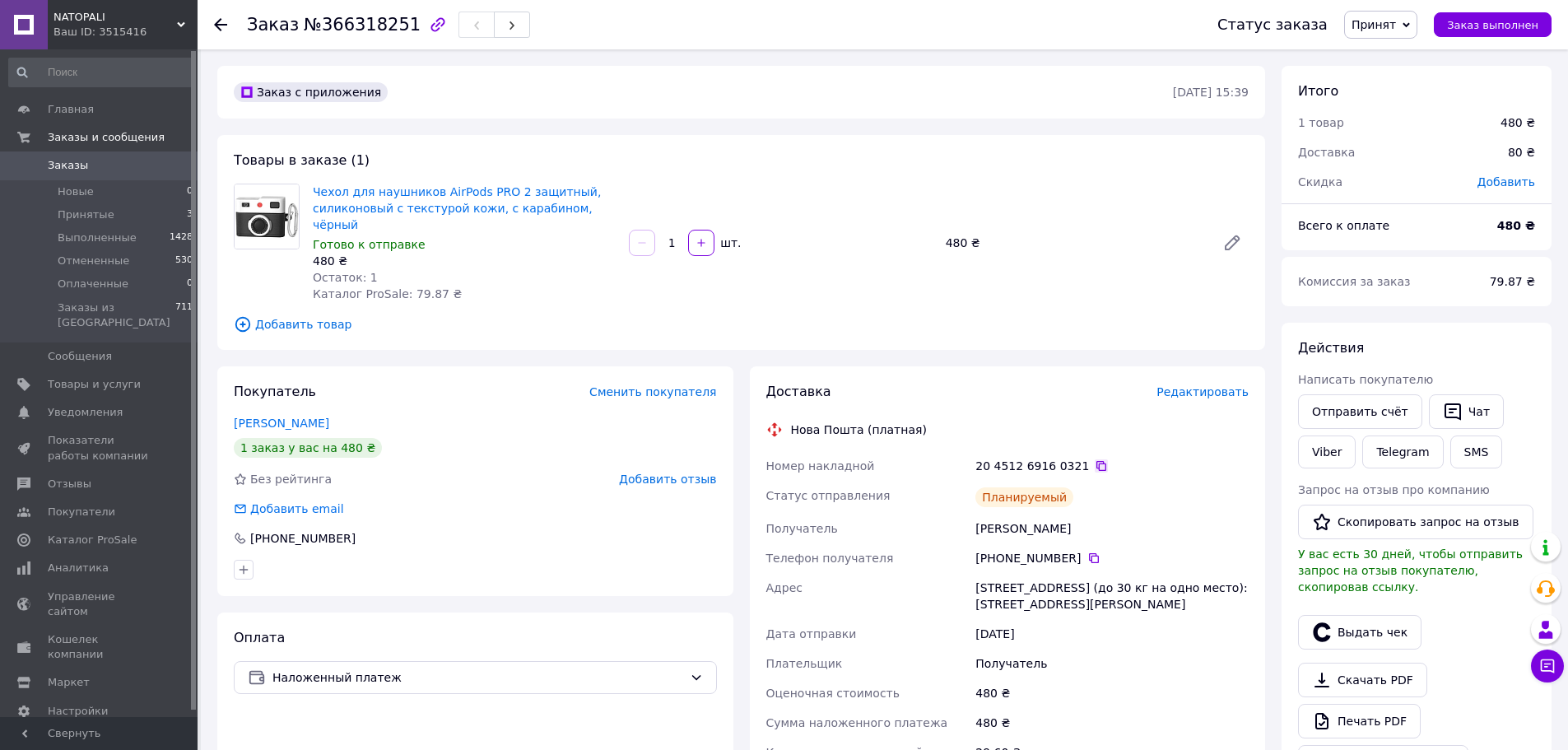
click at [1095, 460] on icon at bounding box center [1102, 466] width 13 height 13
click at [92, 166] on span "Заказы" at bounding box center [100, 166] width 104 height 15
